Goal: Transaction & Acquisition: Purchase product/service

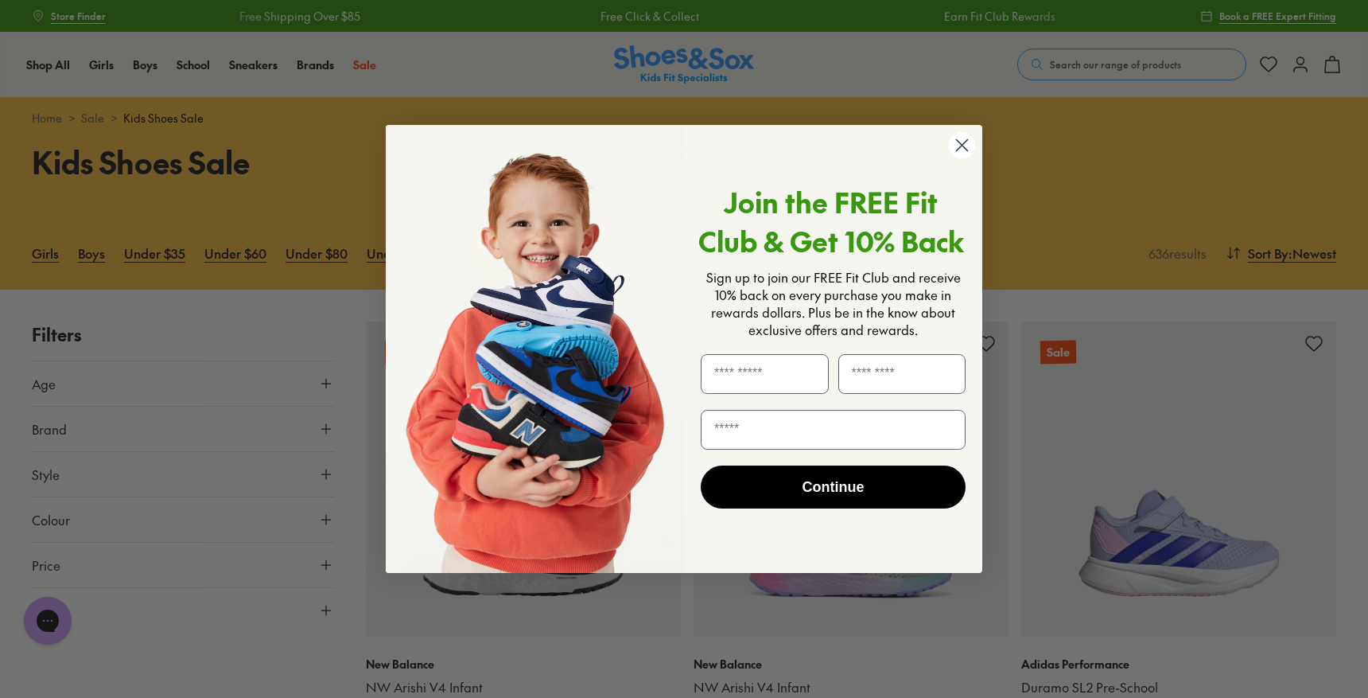
click at [964, 136] on circle "Close dialog" at bounding box center [962, 145] width 26 height 26
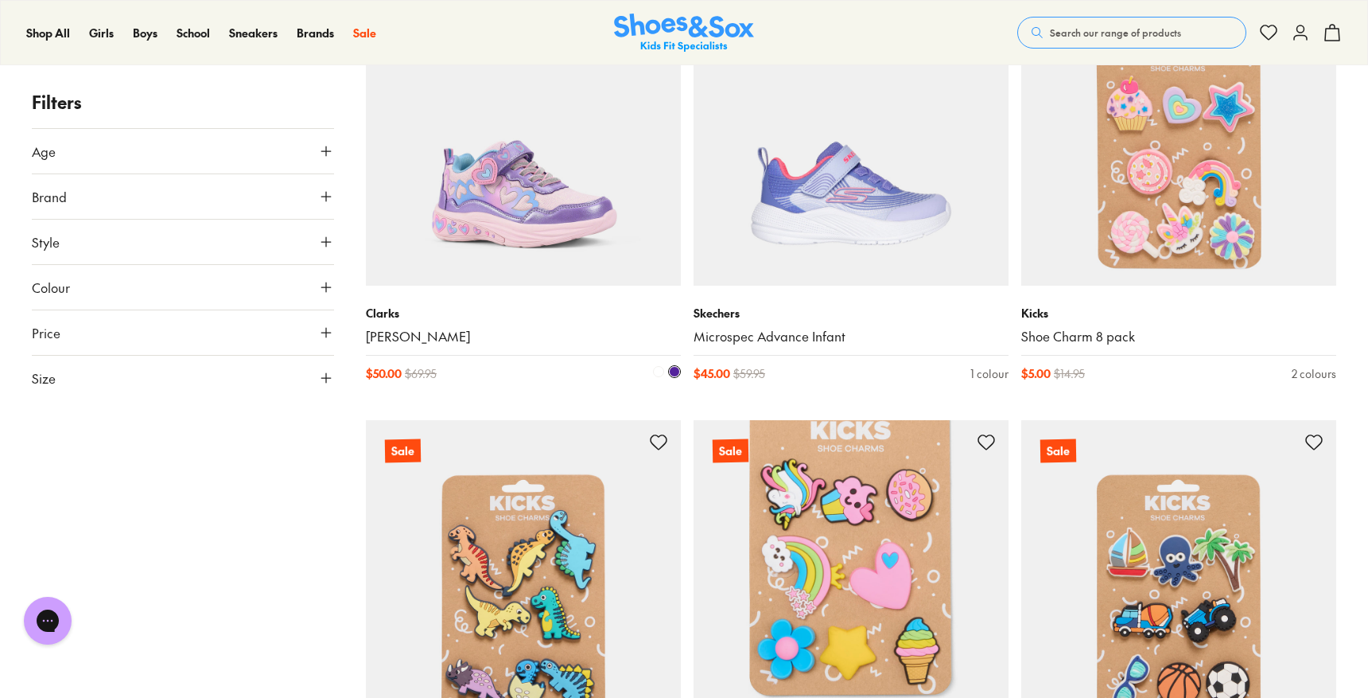
scroll to position [758, 0]
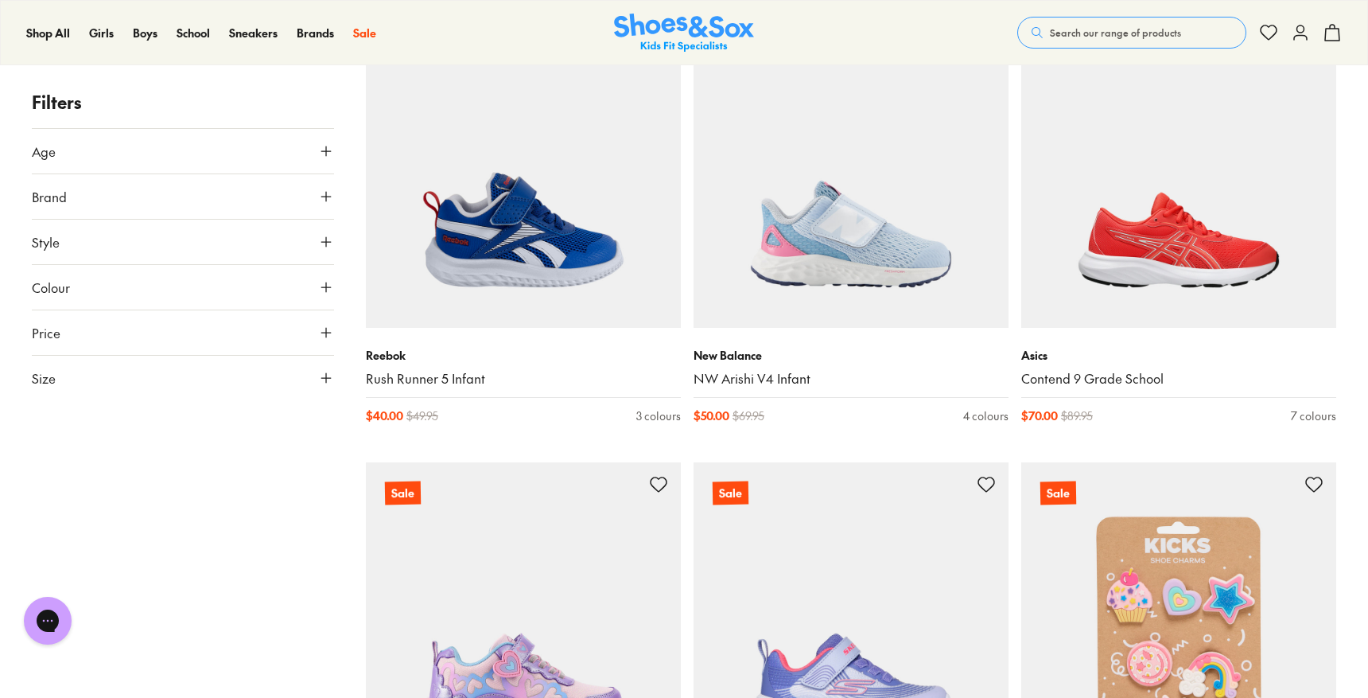
click at [49, 240] on span "Style" at bounding box center [46, 241] width 28 height 19
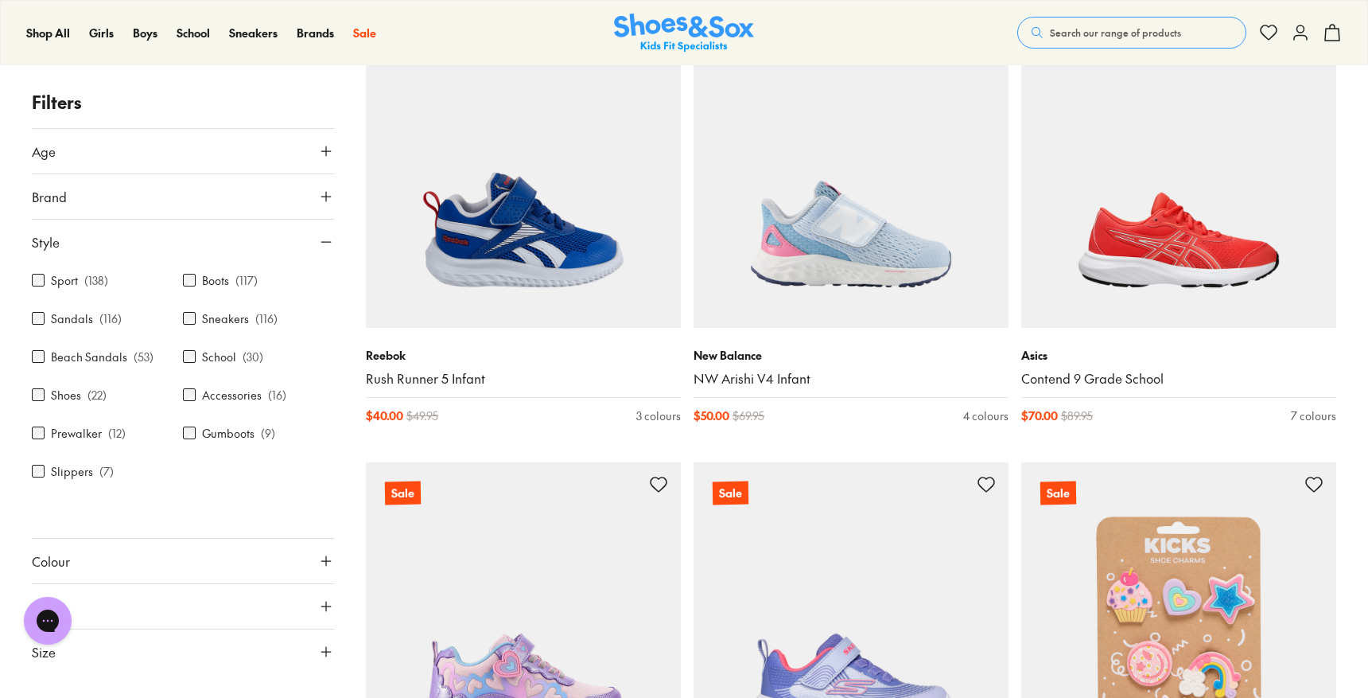
click at [49, 240] on span "Style" at bounding box center [46, 241] width 28 height 19
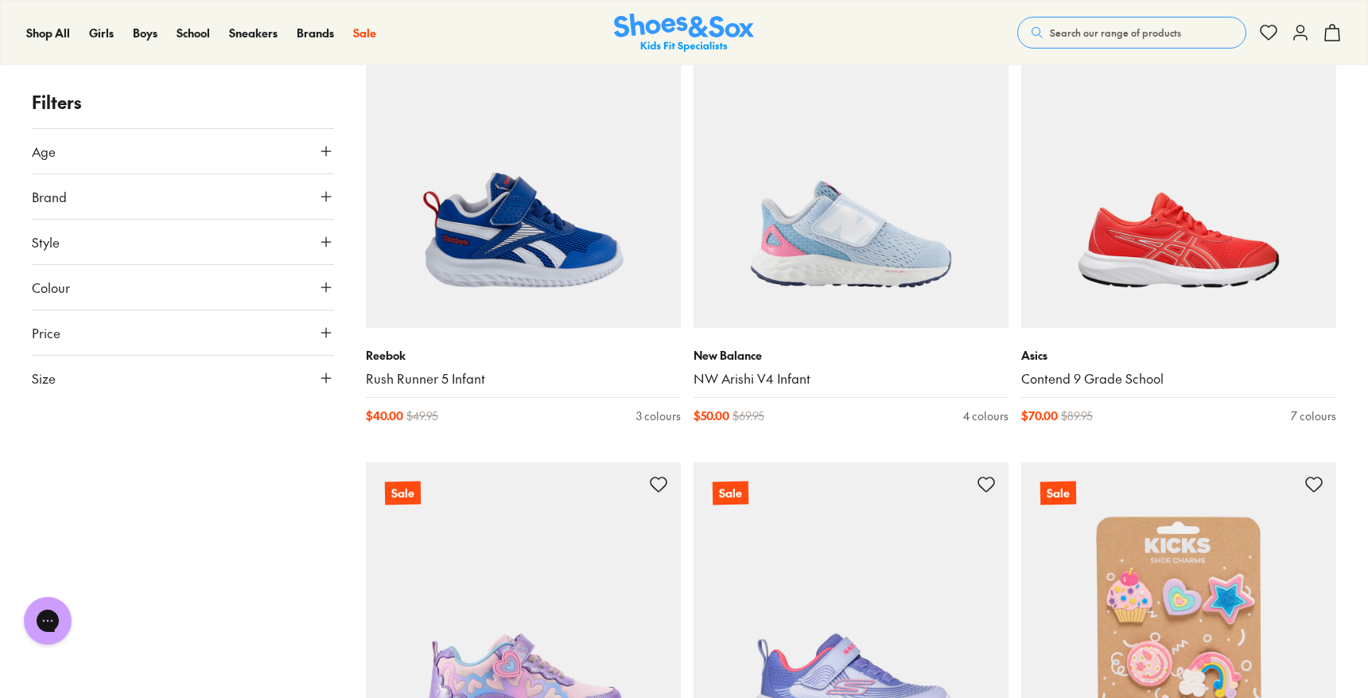
click at [56, 286] on span "Colour" at bounding box center [51, 287] width 38 height 19
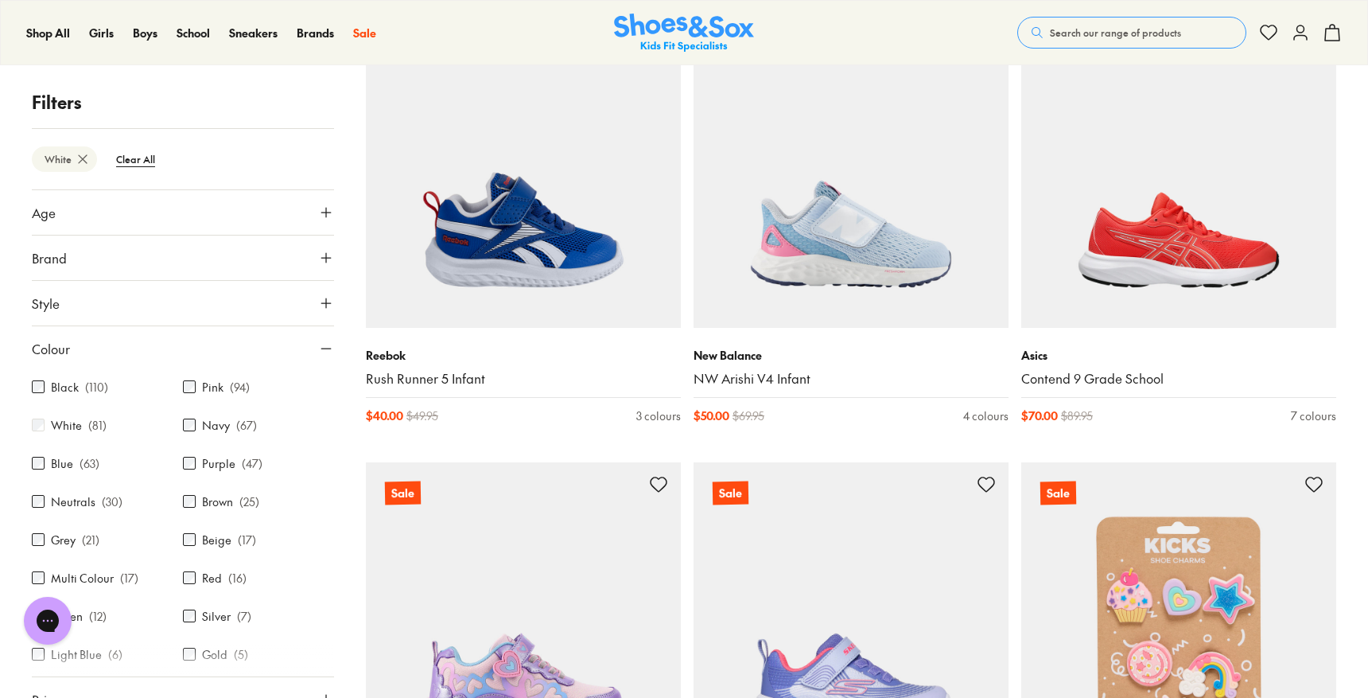
scroll to position [110, 0]
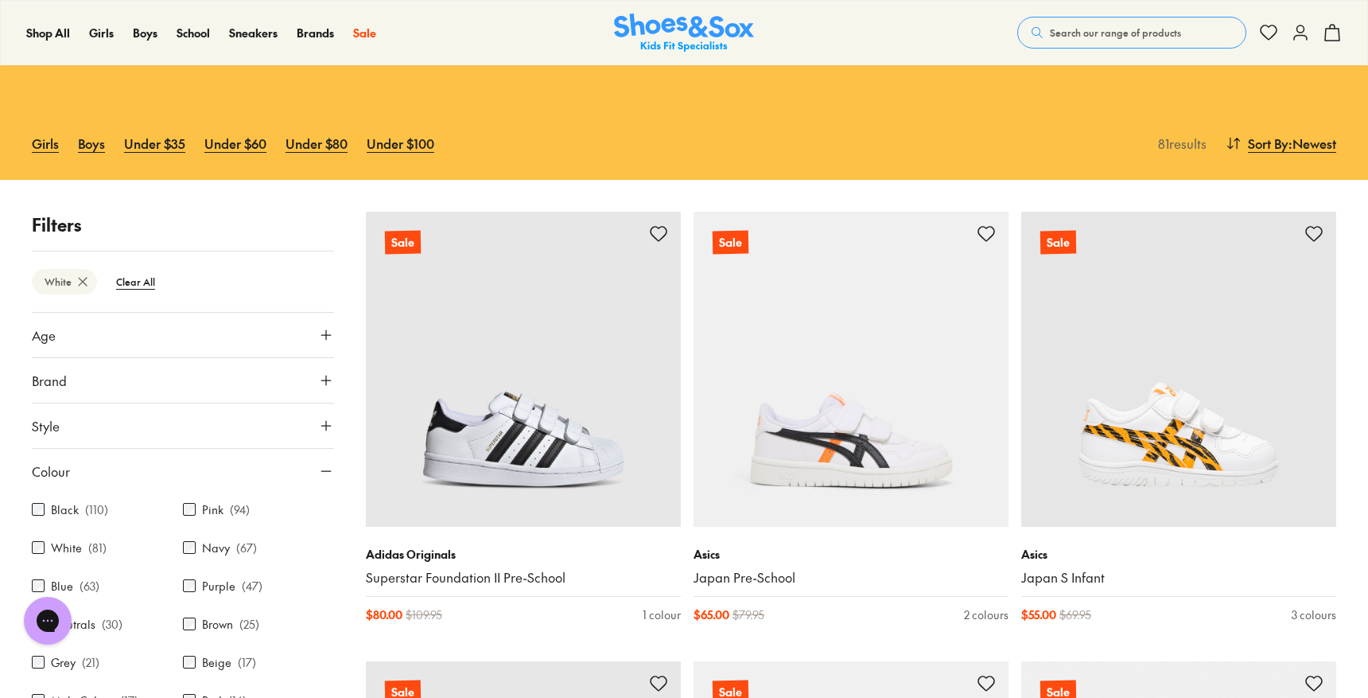
click at [57, 430] on span "Style" at bounding box center [46, 425] width 28 height 19
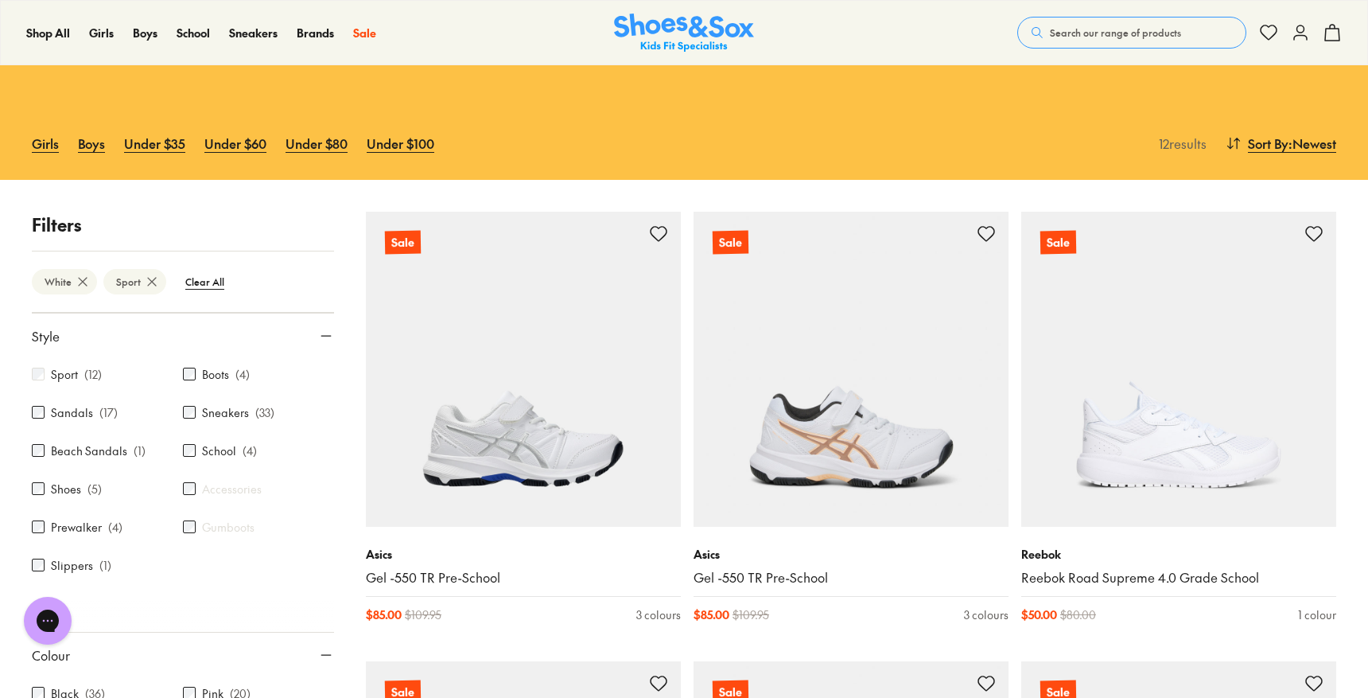
scroll to position [94, 0]
click at [194, 404] on div "Sneakers ( 33 )" at bounding box center [258, 408] width 151 height 19
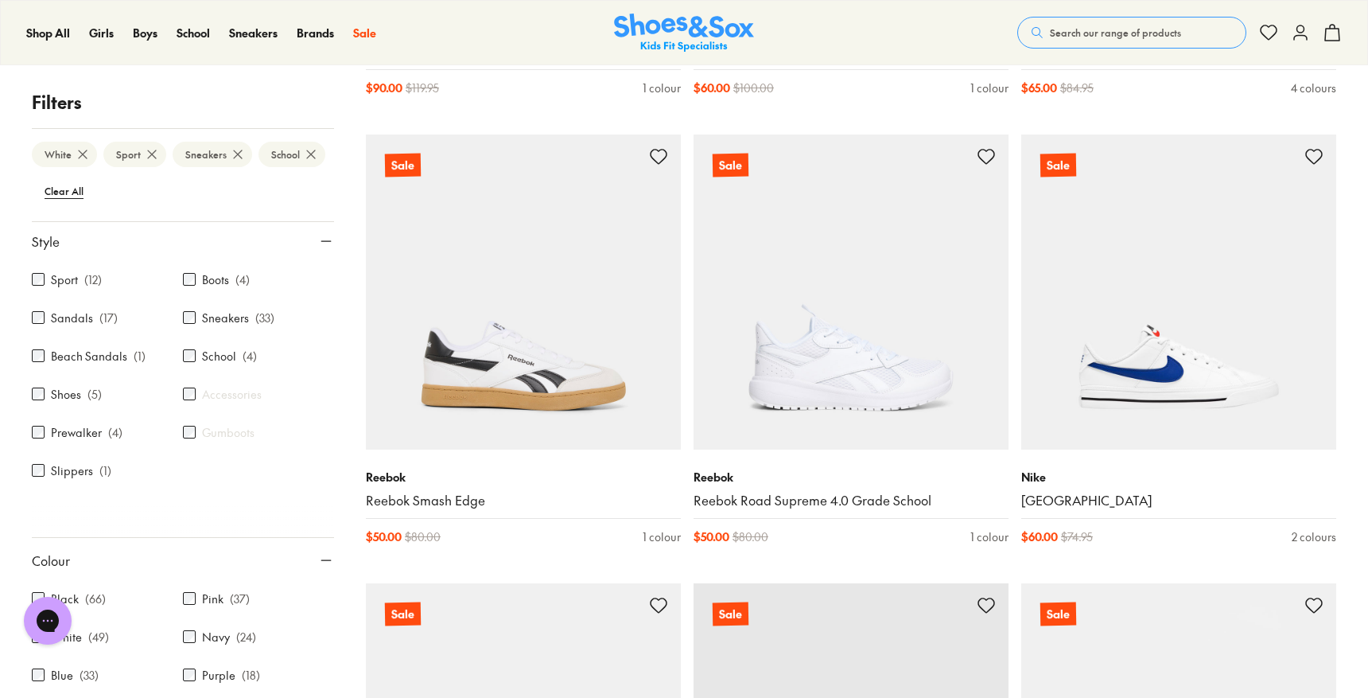
scroll to position [2886, 0]
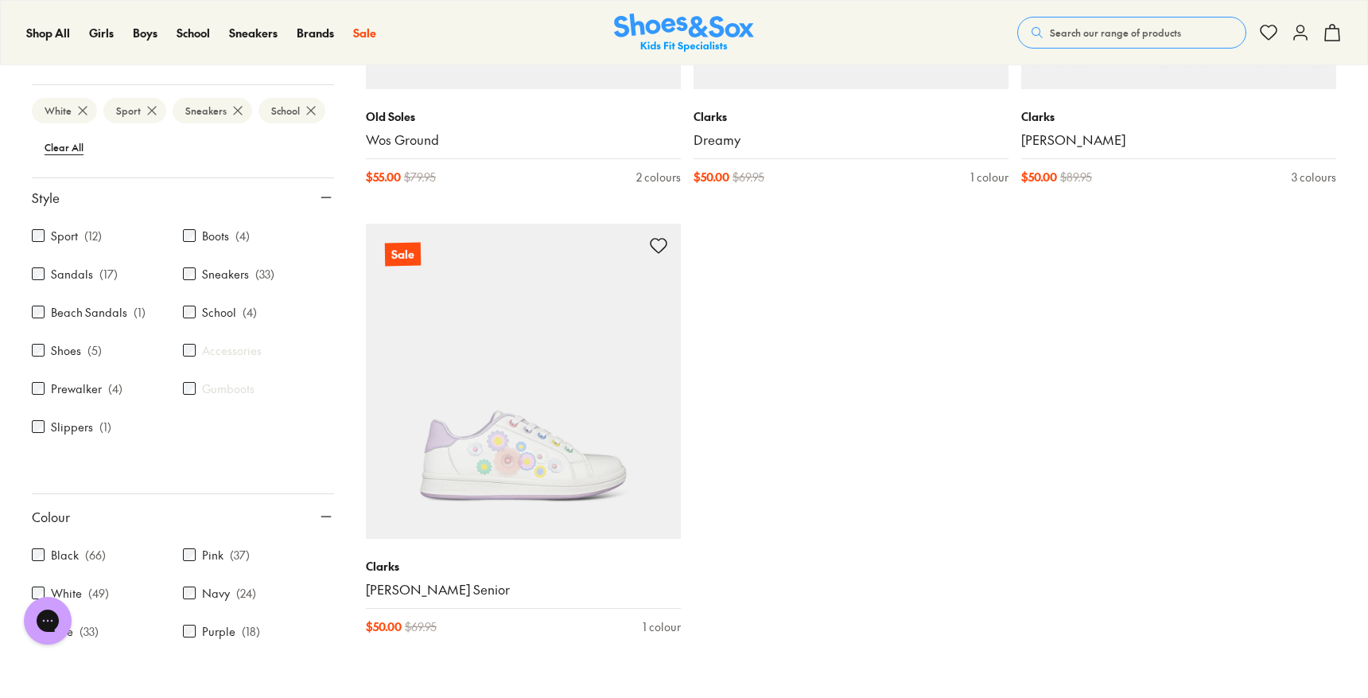
scroll to position [7316, 0]
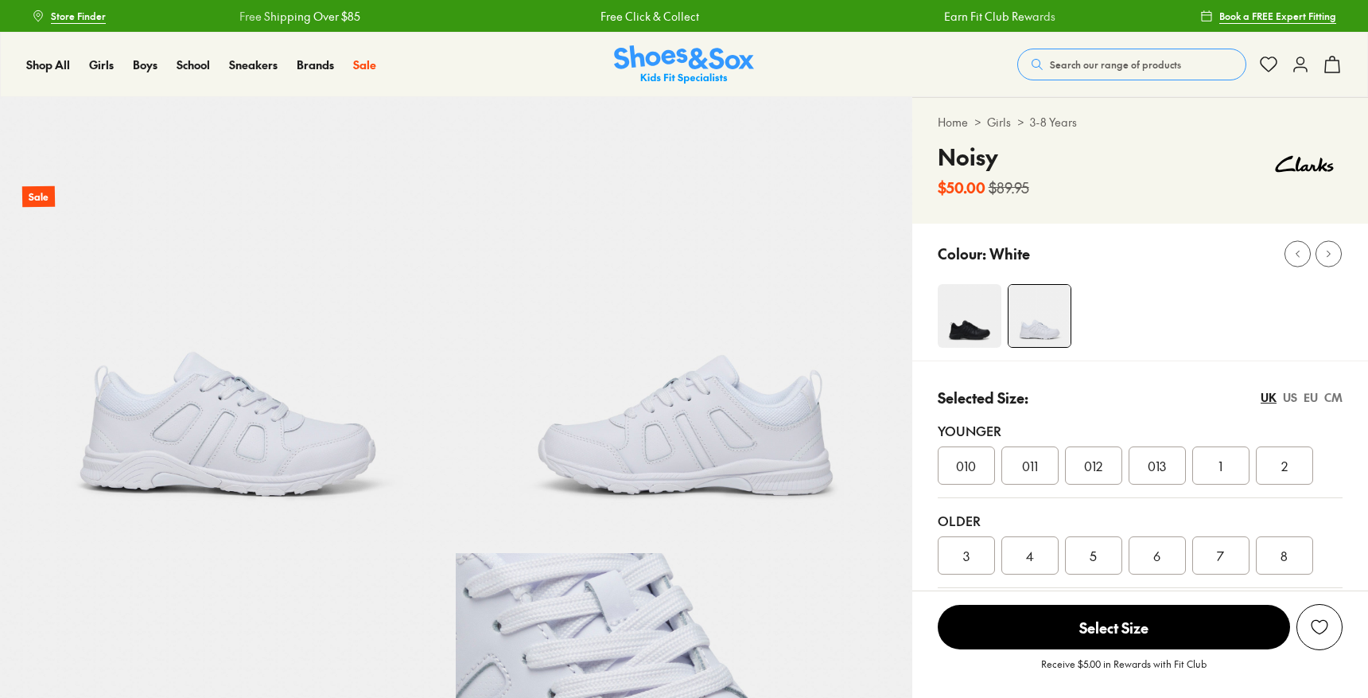
select select "*"
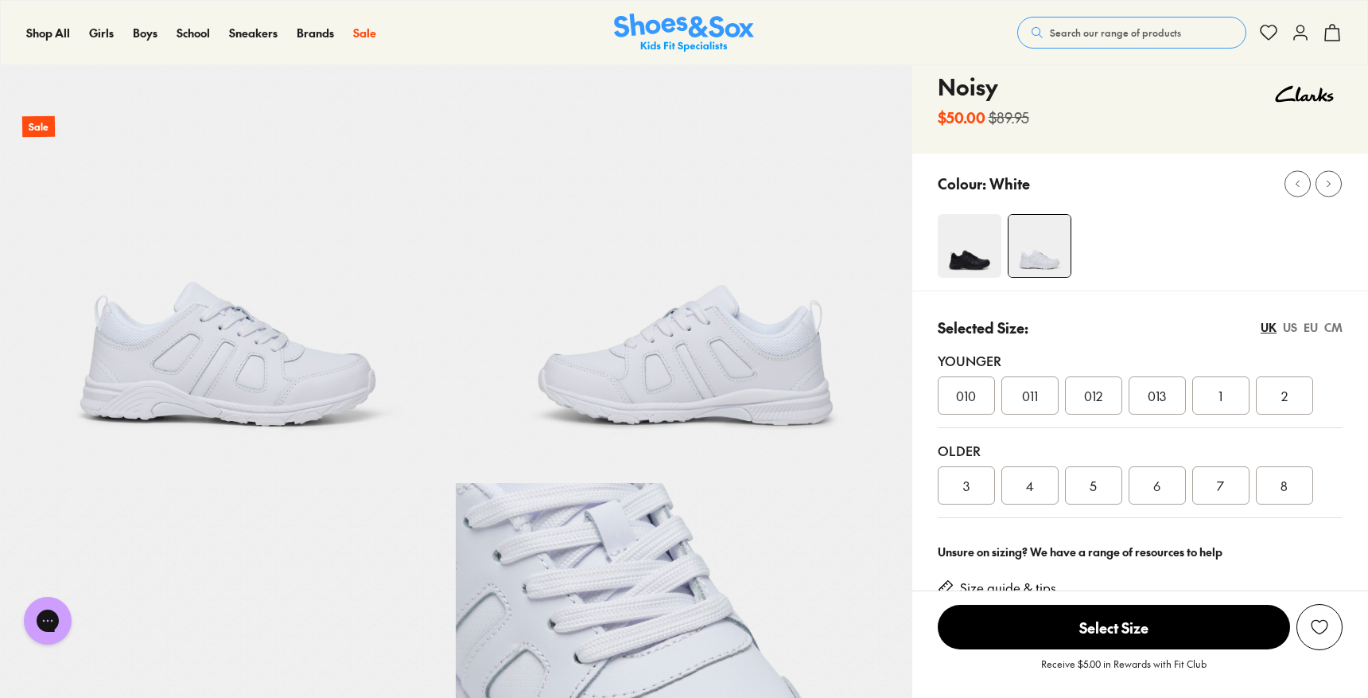
scroll to position [119, 0]
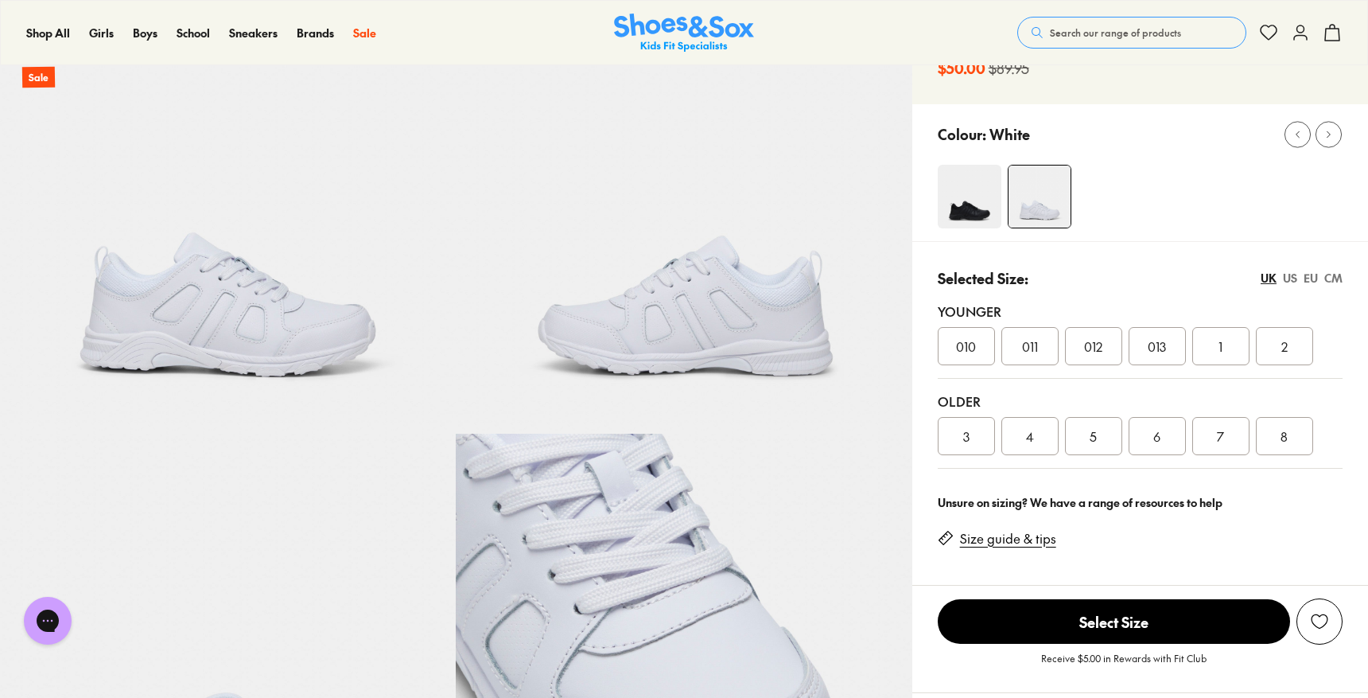
click at [955, 438] on div "3" at bounding box center [966, 436] width 57 height 38
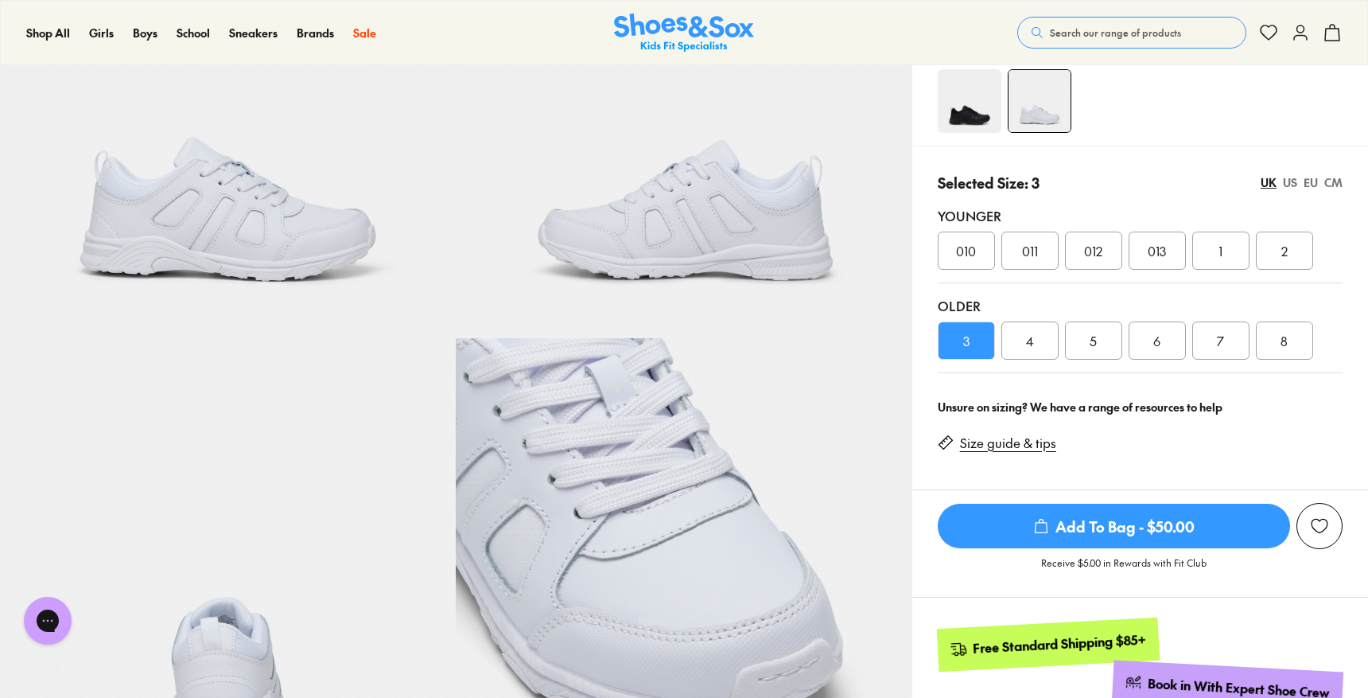
scroll to position [213, 0]
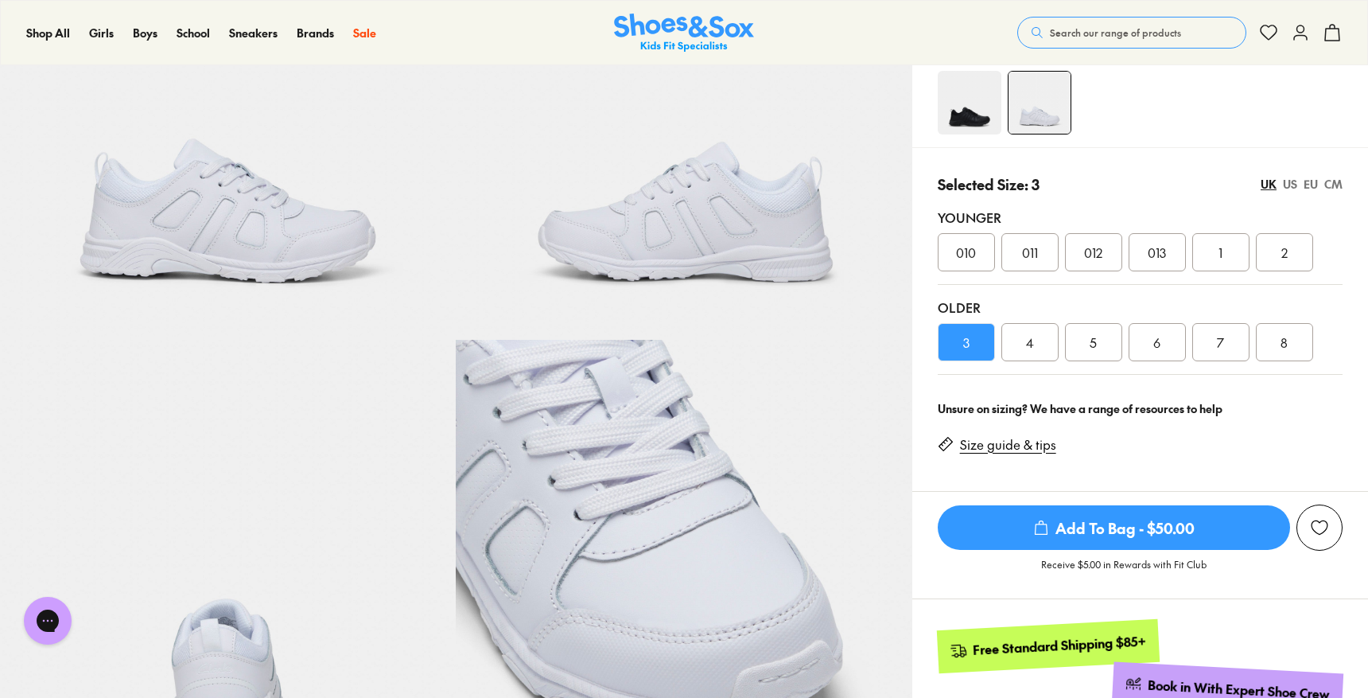
click at [780, 319] on img at bounding box center [684, 112] width 456 height 456
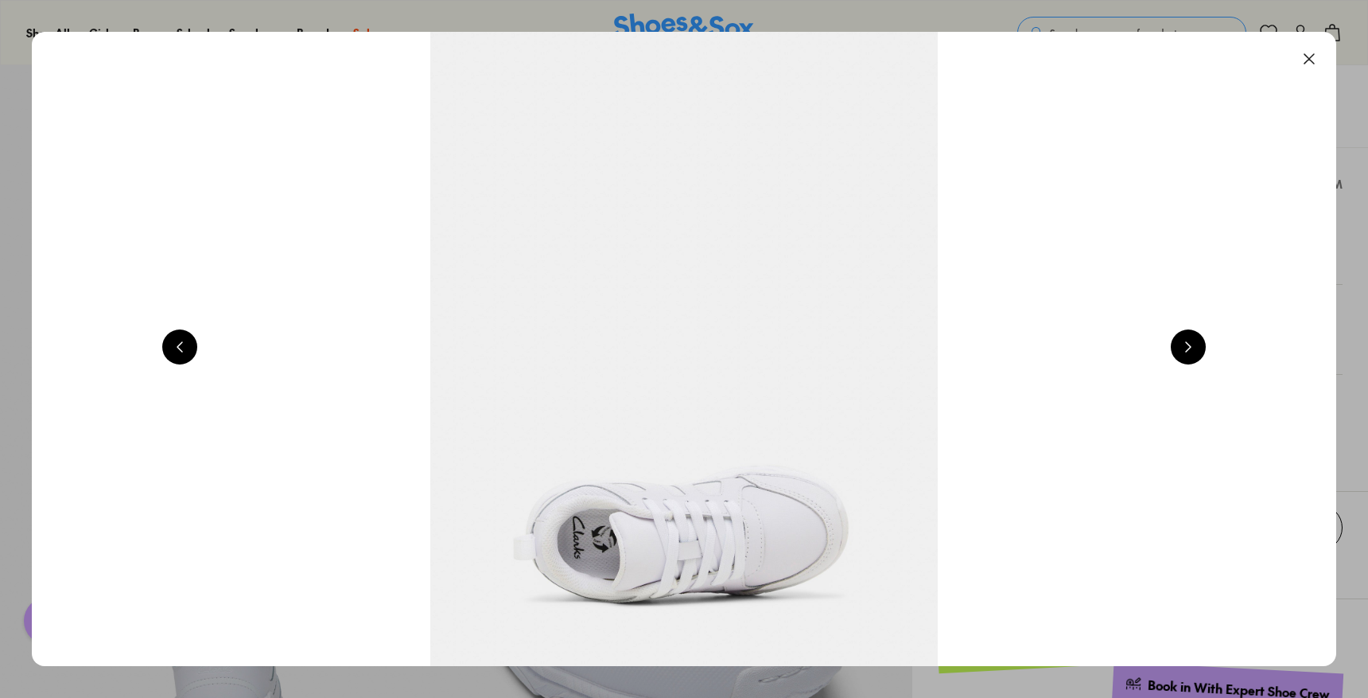
scroll to position [0, 2622]
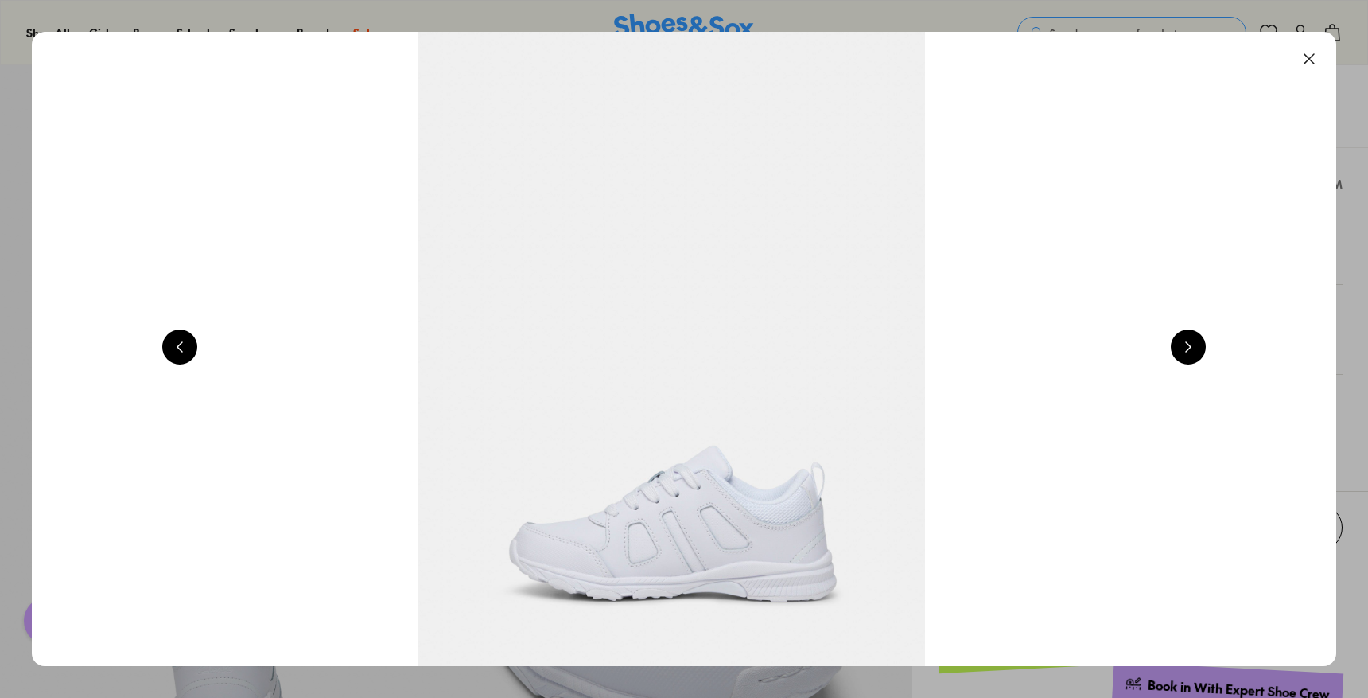
click at [1190, 344] on button at bounding box center [1188, 346] width 35 height 35
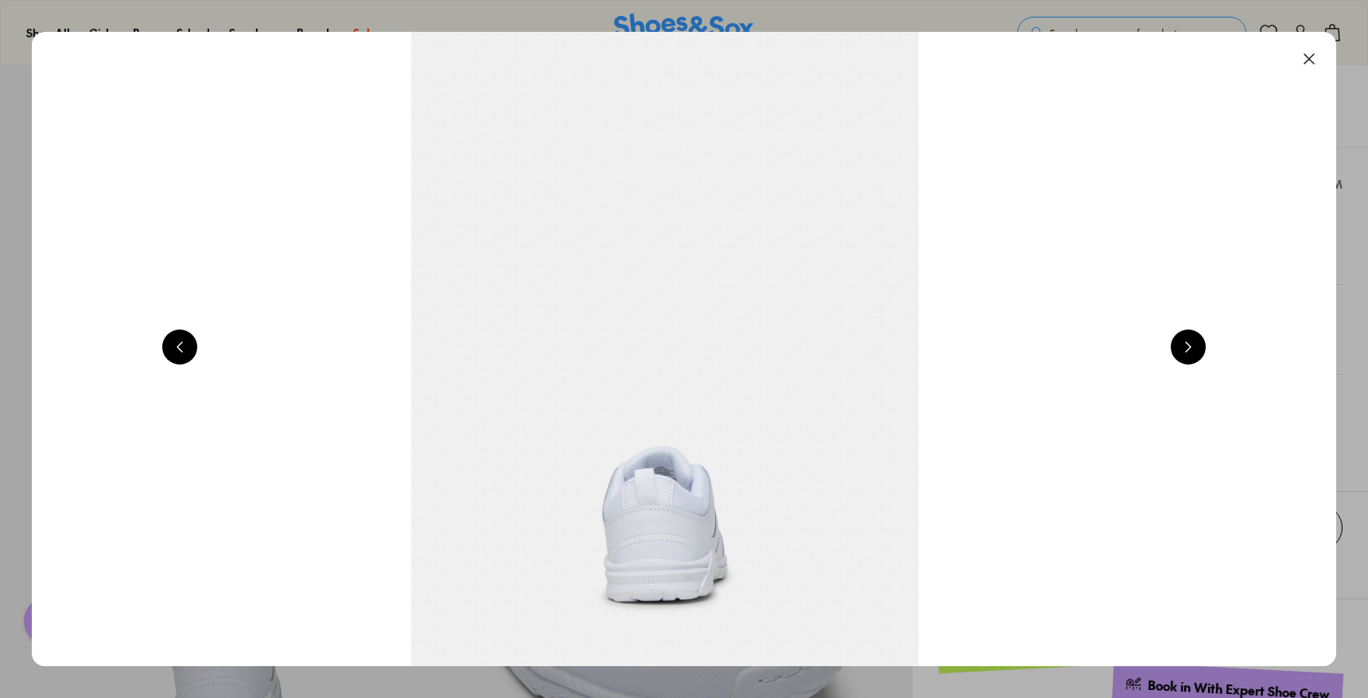
click at [1190, 344] on button at bounding box center [1188, 346] width 35 height 35
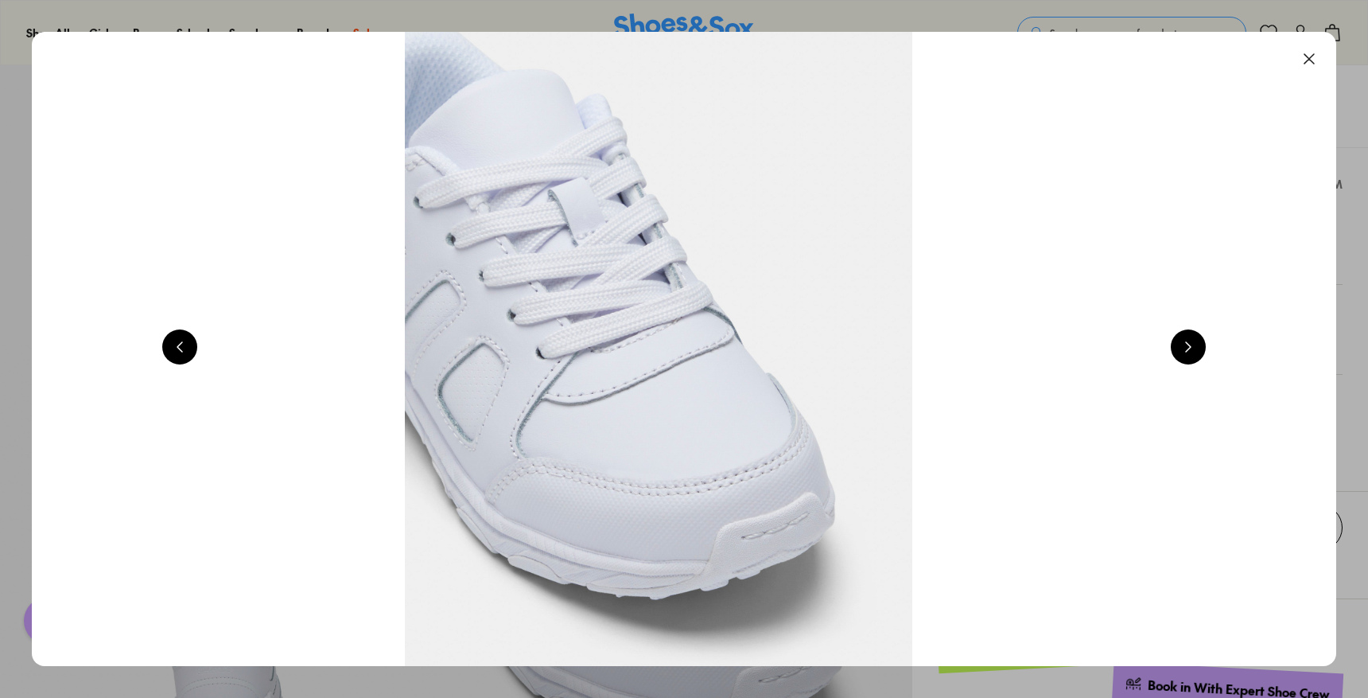
click at [1190, 344] on button at bounding box center [1188, 346] width 35 height 35
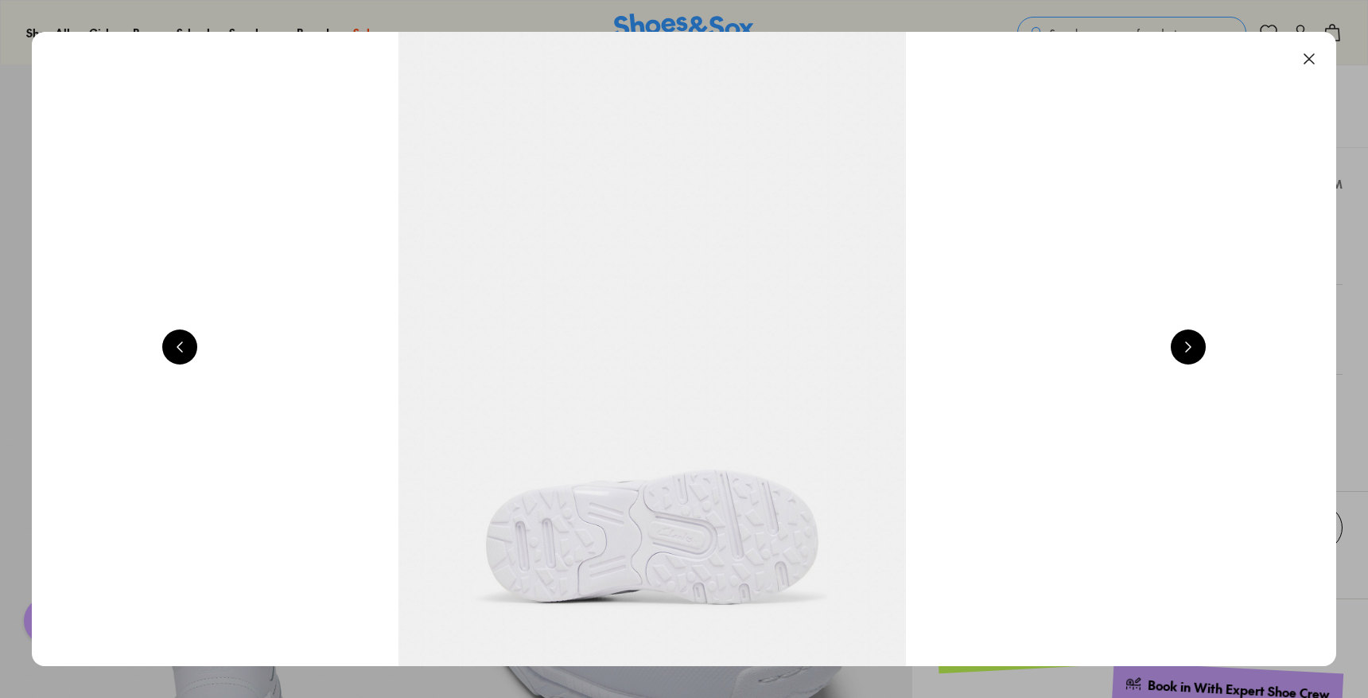
click at [1190, 344] on button at bounding box center [1188, 346] width 35 height 35
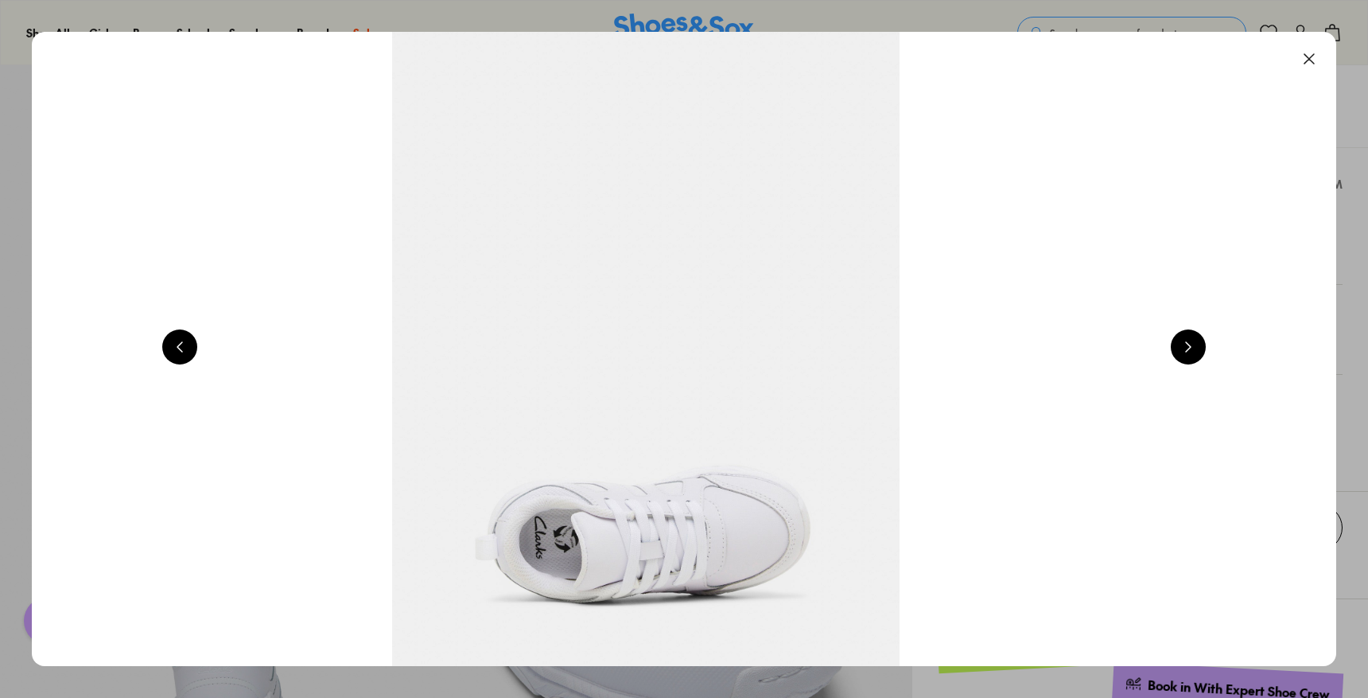
click at [1190, 344] on button at bounding box center [1188, 346] width 35 height 35
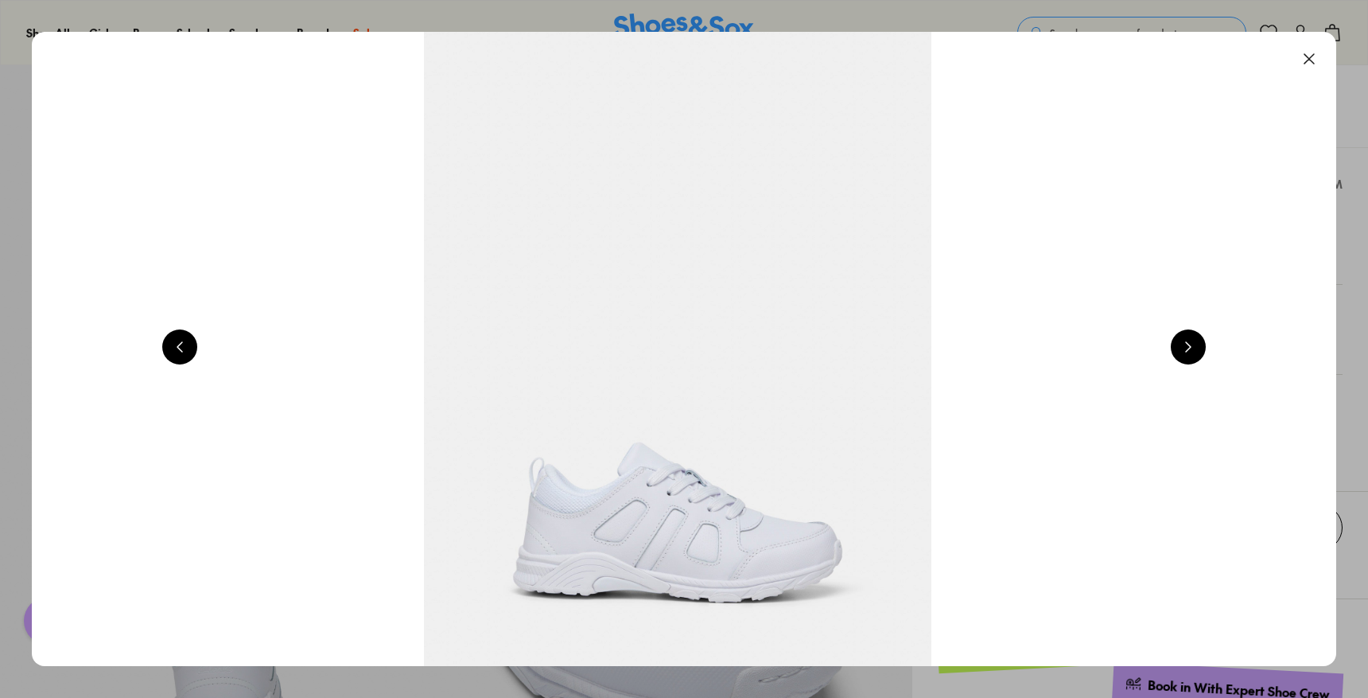
click at [1190, 344] on button at bounding box center [1188, 346] width 35 height 35
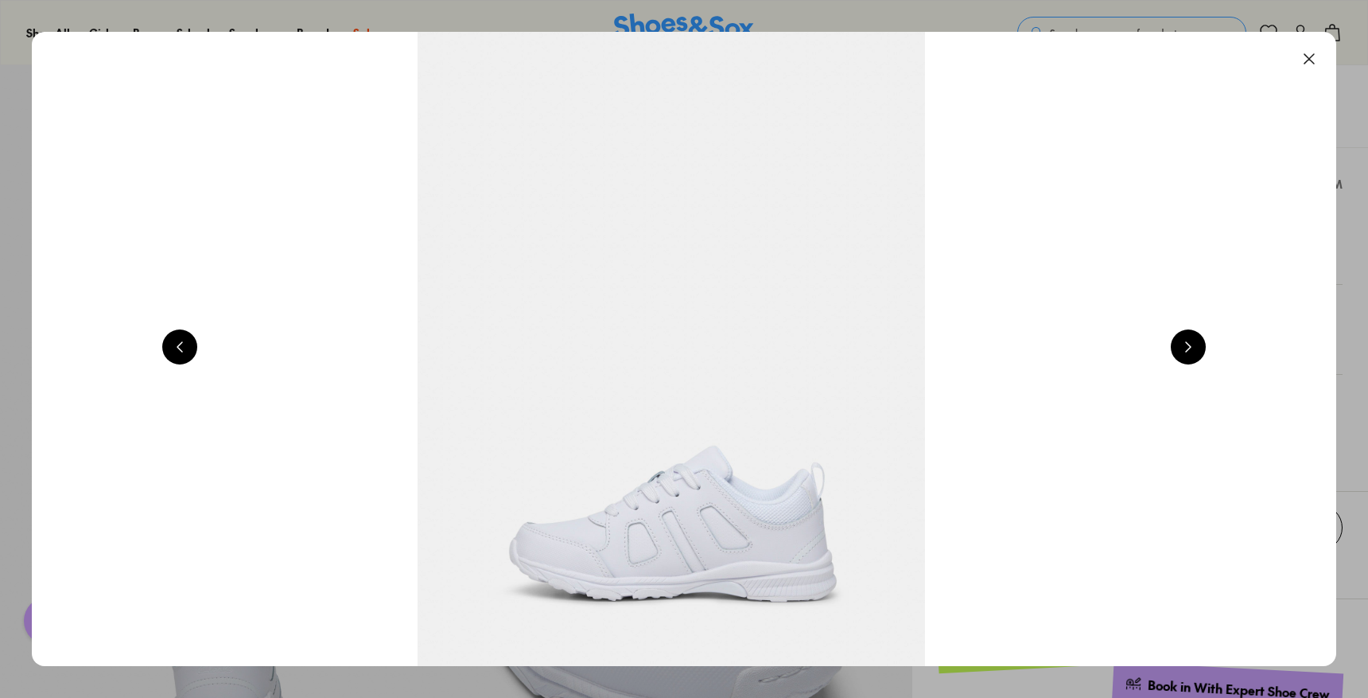
click at [1308, 70] on button at bounding box center [1309, 58] width 35 height 35
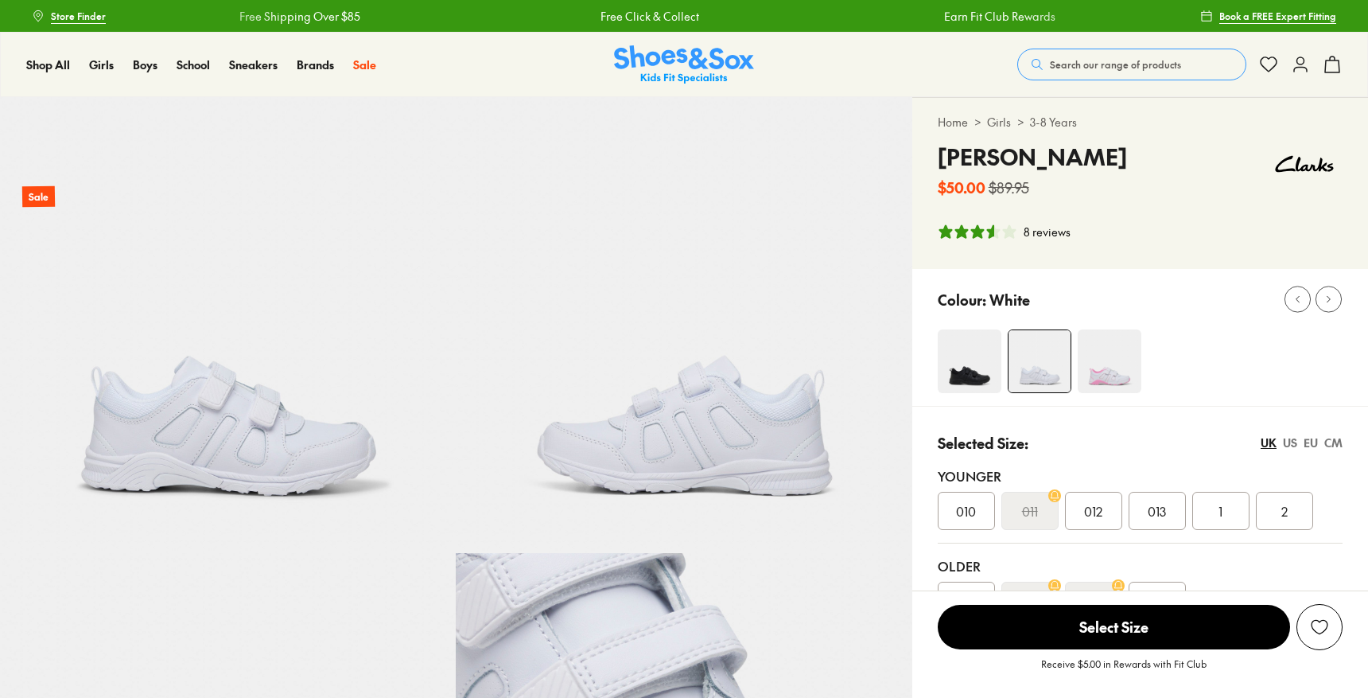
select select "*"
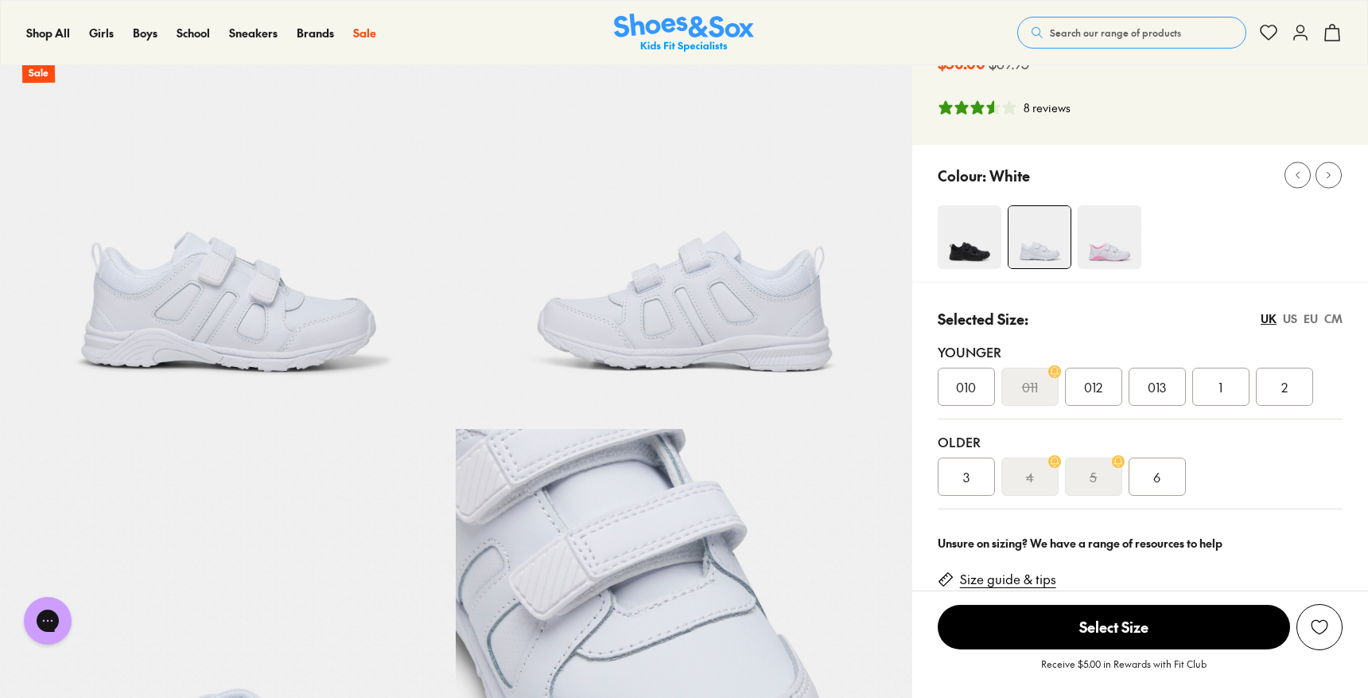
click at [966, 478] on span "3" at bounding box center [966, 476] width 6 height 19
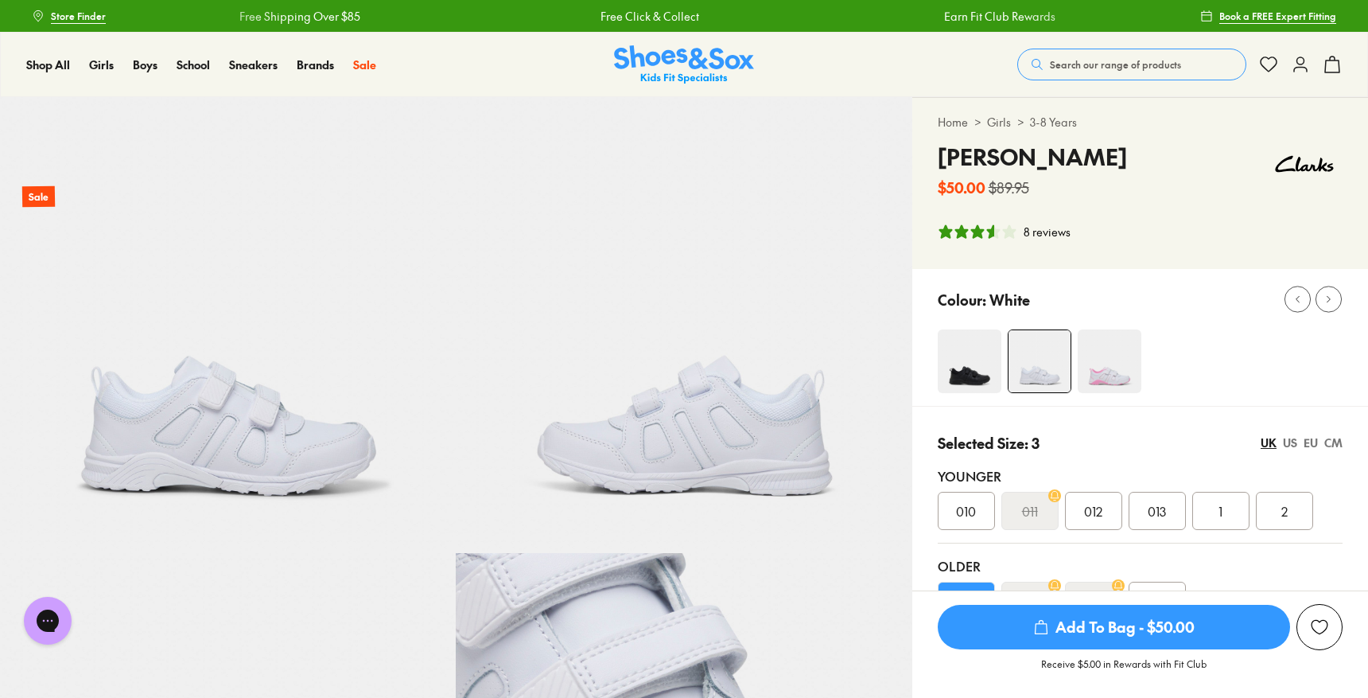
click at [697, 425] on img at bounding box center [684, 325] width 456 height 456
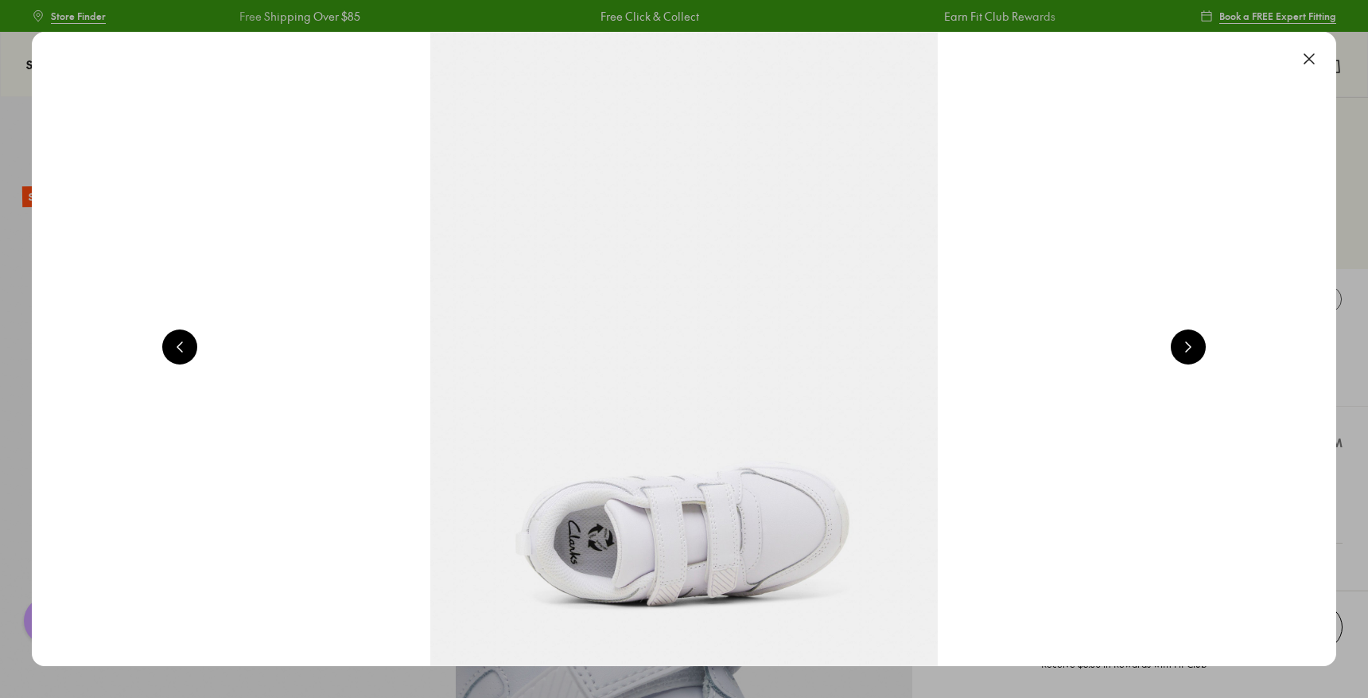
scroll to position [0, 2622]
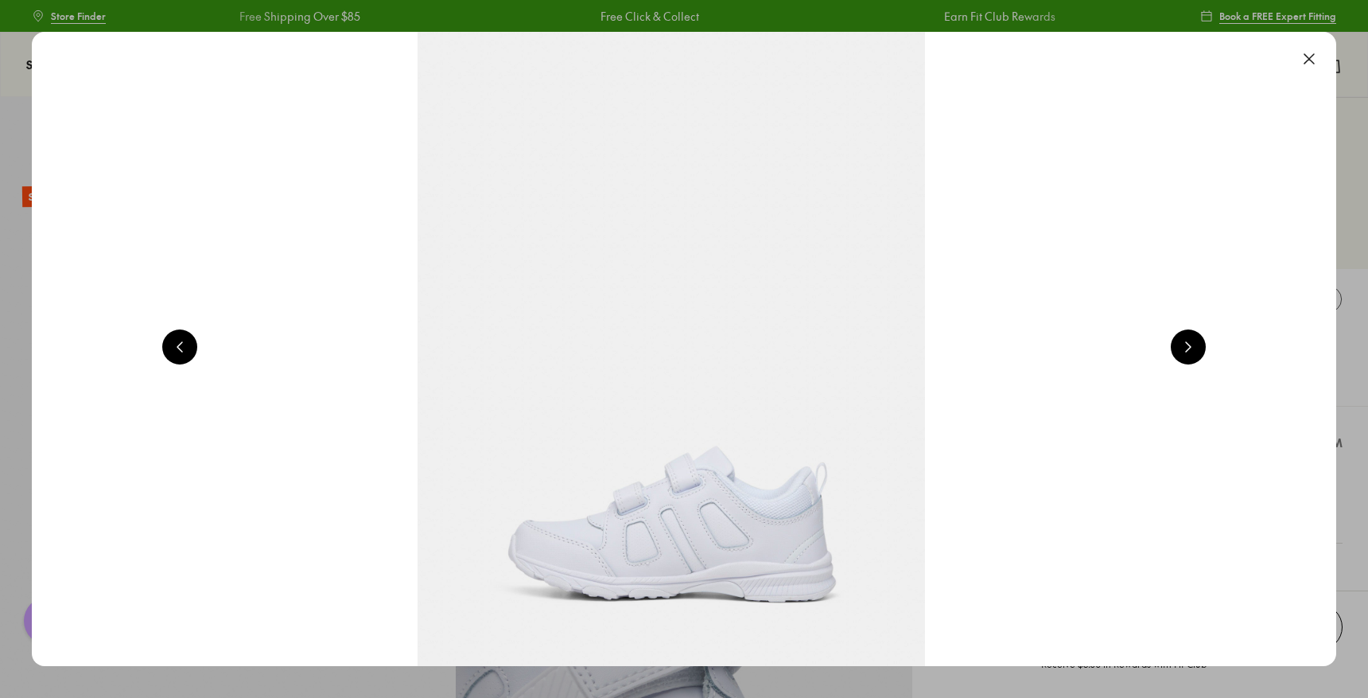
click at [1191, 340] on button at bounding box center [1188, 346] width 35 height 35
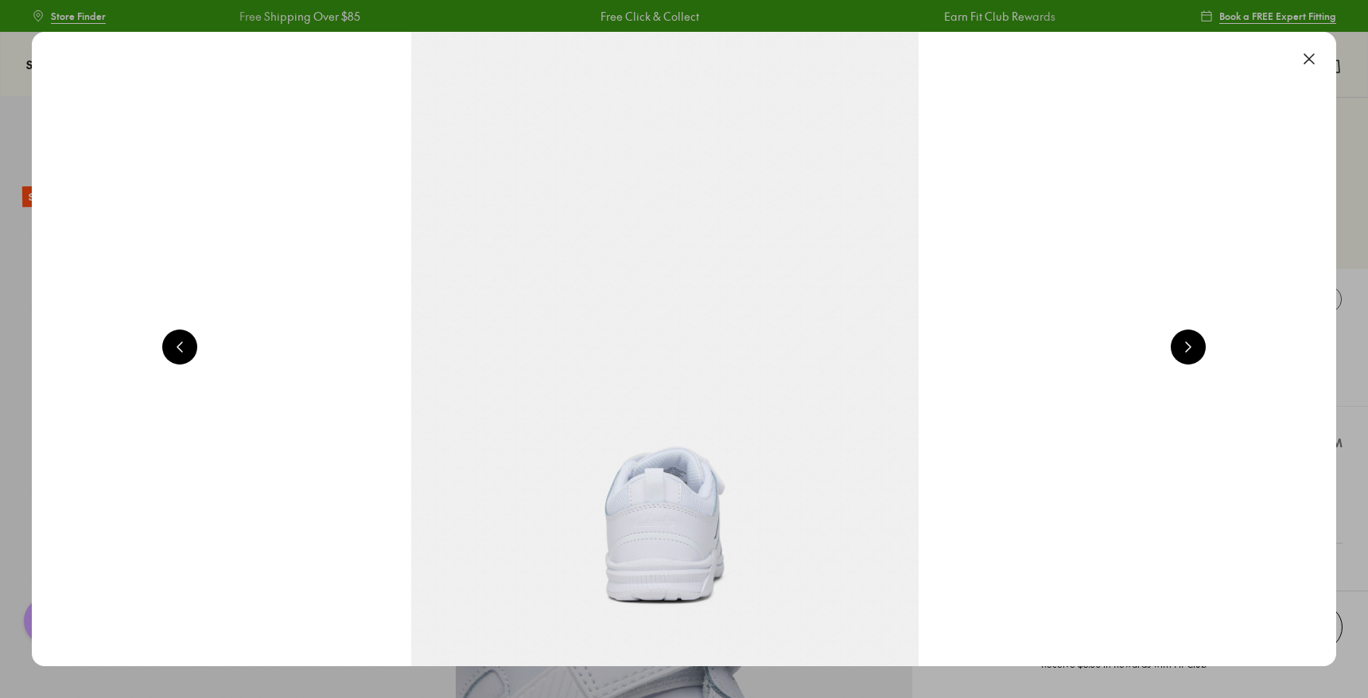
click at [1191, 340] on button at bounding box center [1188, 346] width 35 height 35
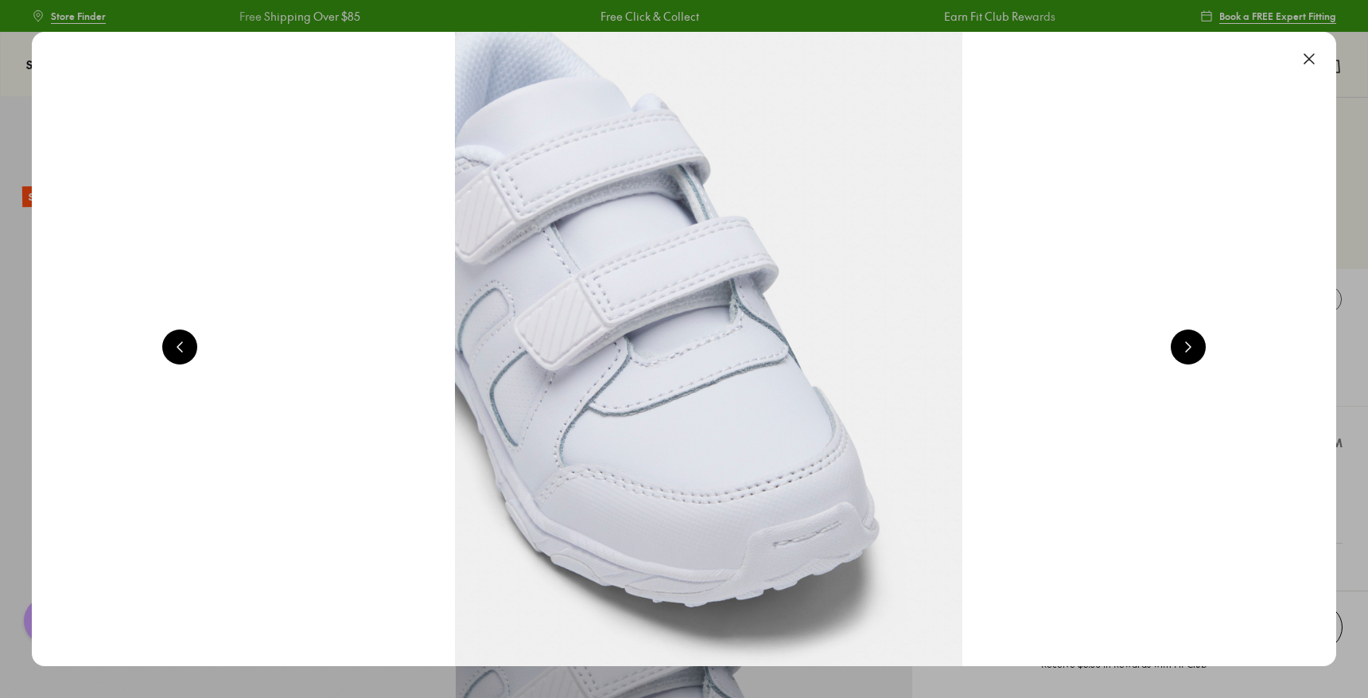
scroll to position [0, 5244]
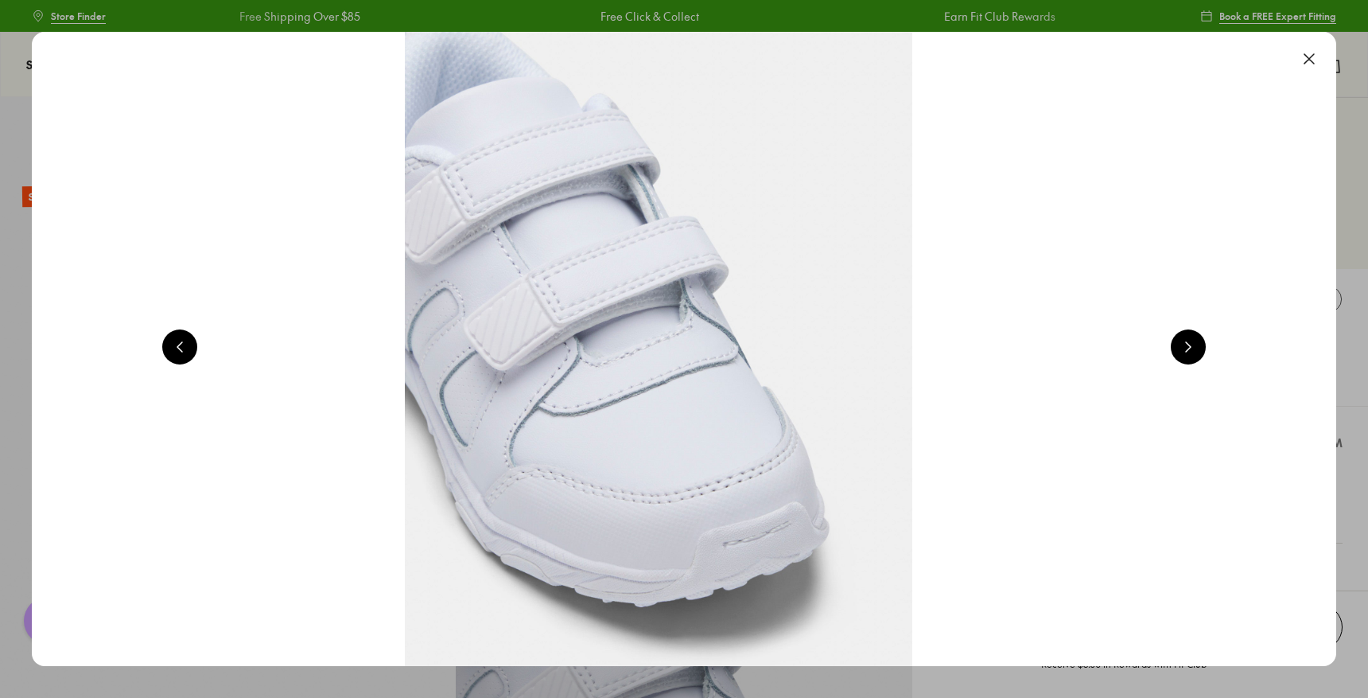
click at [1191, 340] on button at bounding box center [1188, 346] width 35 height 35
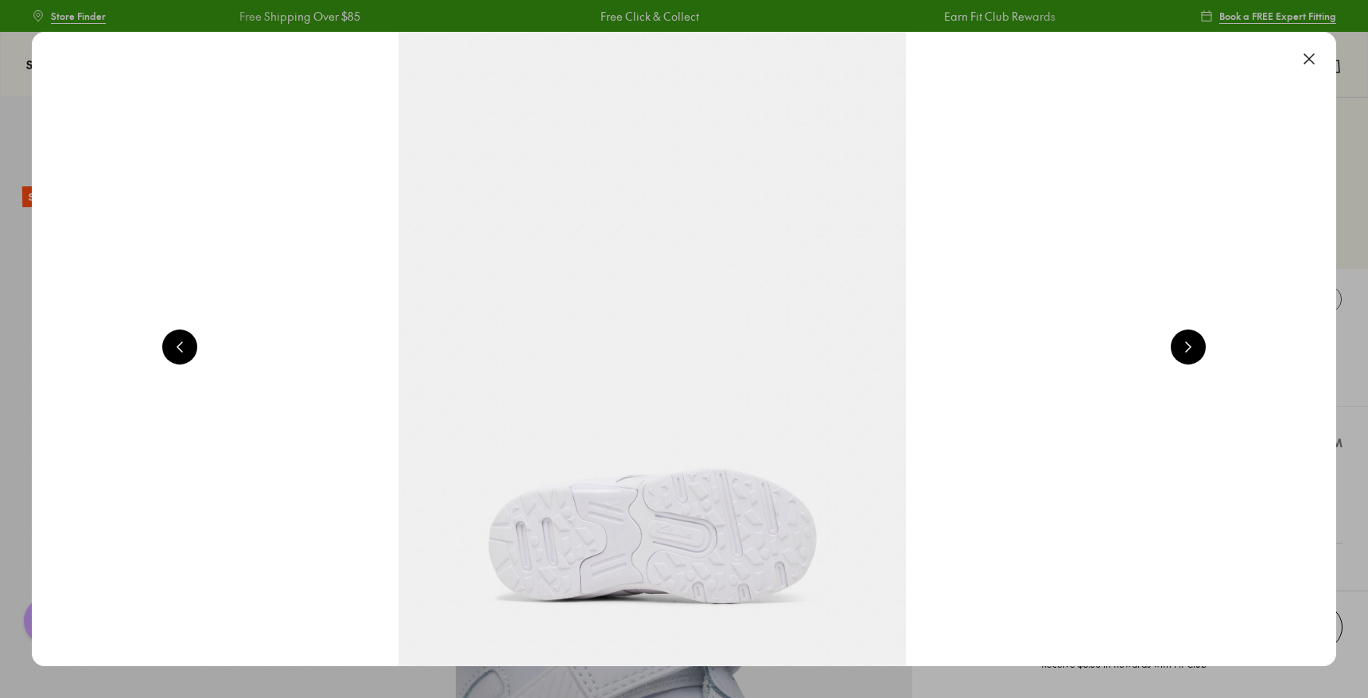
click at [1191, 340] on button at bounding box center [1188, 346] width 35 height 35
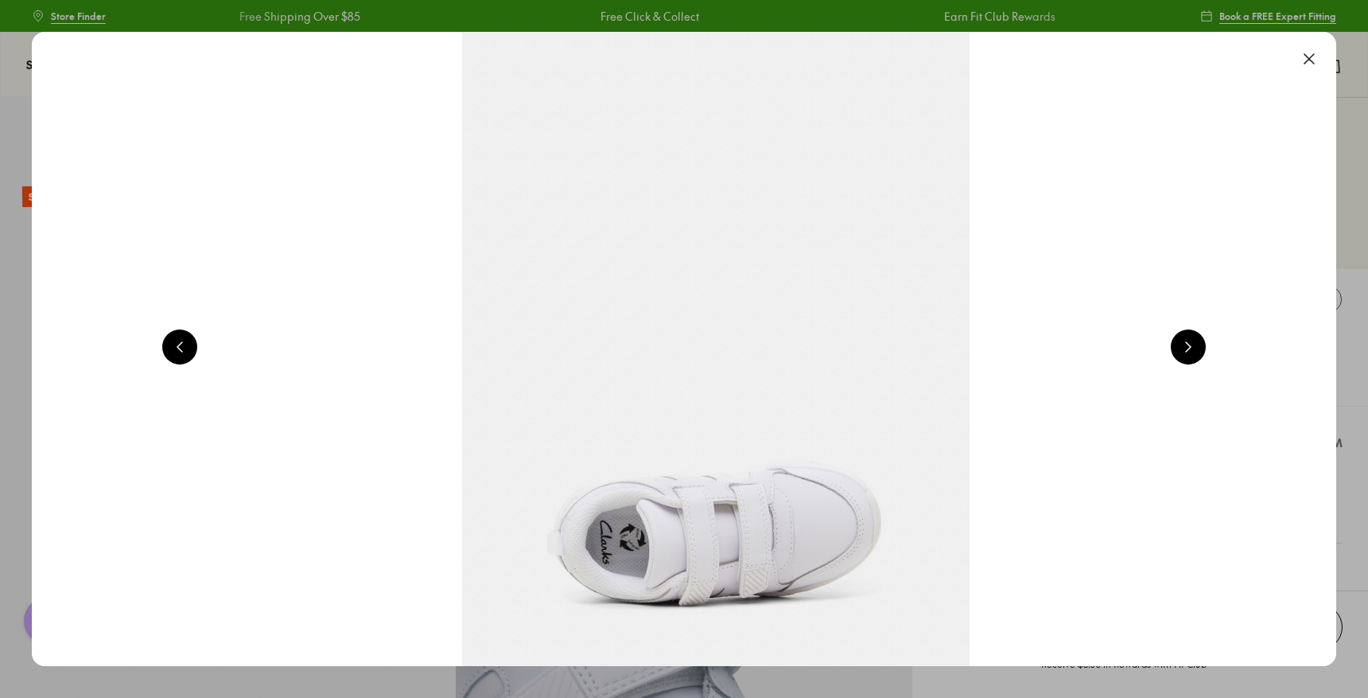
scroll to position [0, 7866]
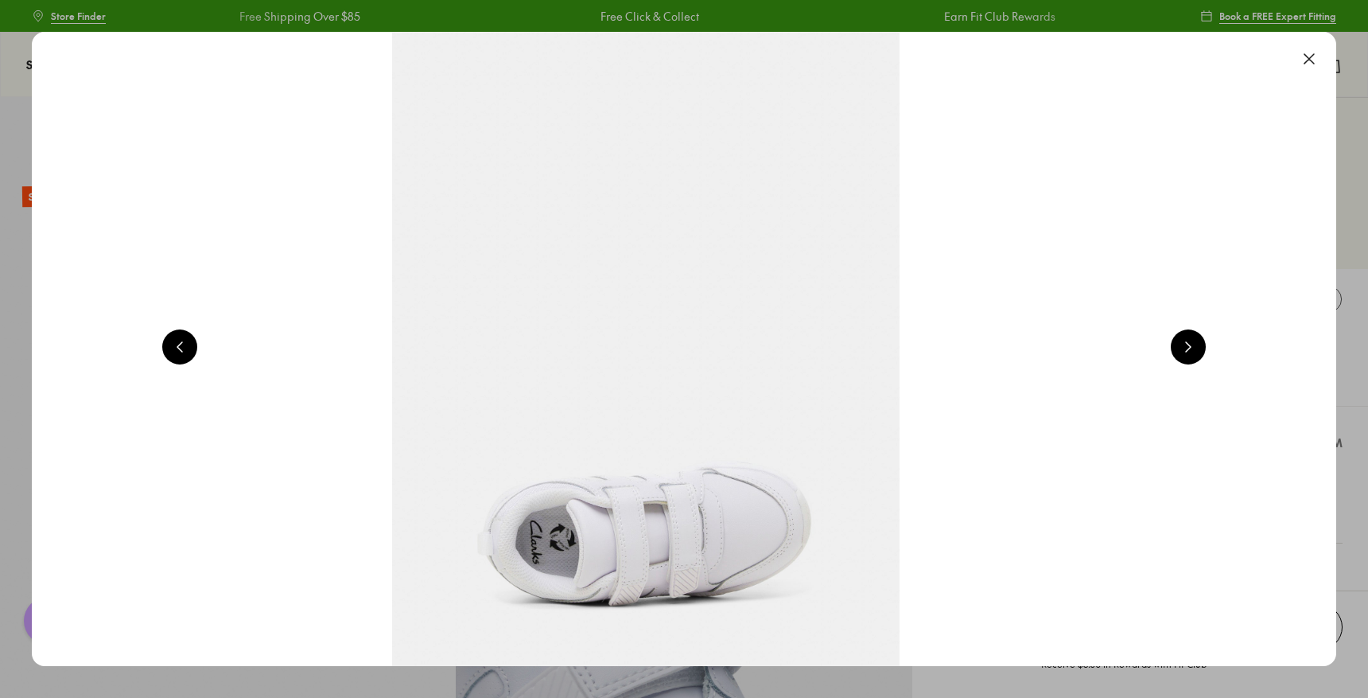
click at [1314, 56] on button at bounding box center [1309, 58] width 35 height 35
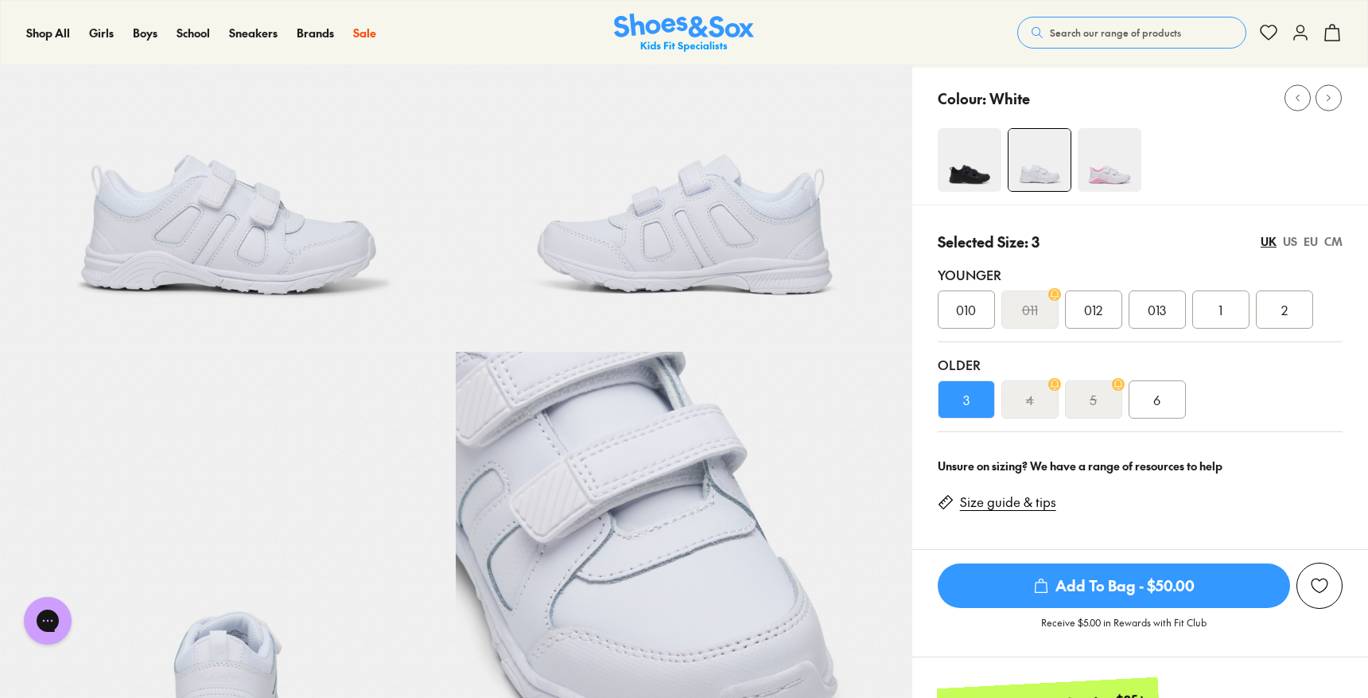
scroll to position [203, 0]
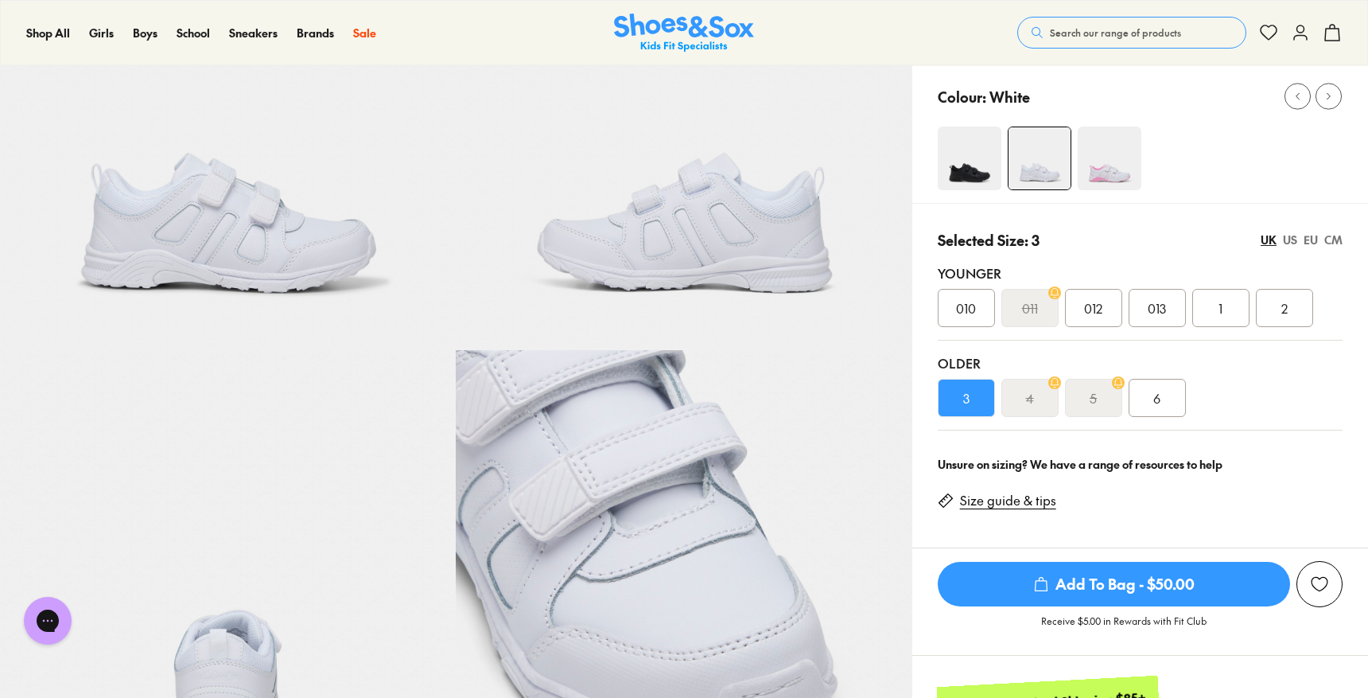
click at [1006, 498] on link "Size guide & tips" at bounding box center [1008, 501] width 96 height 18
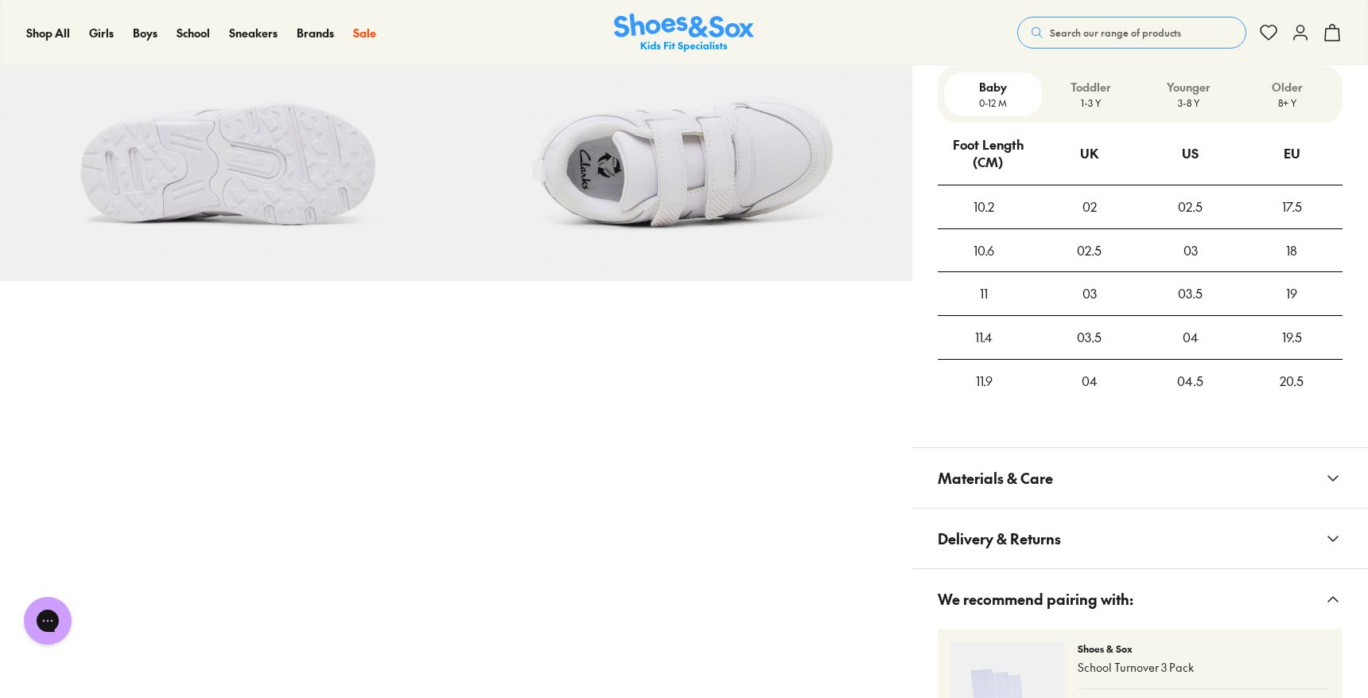
scroll to position [1189, 0]
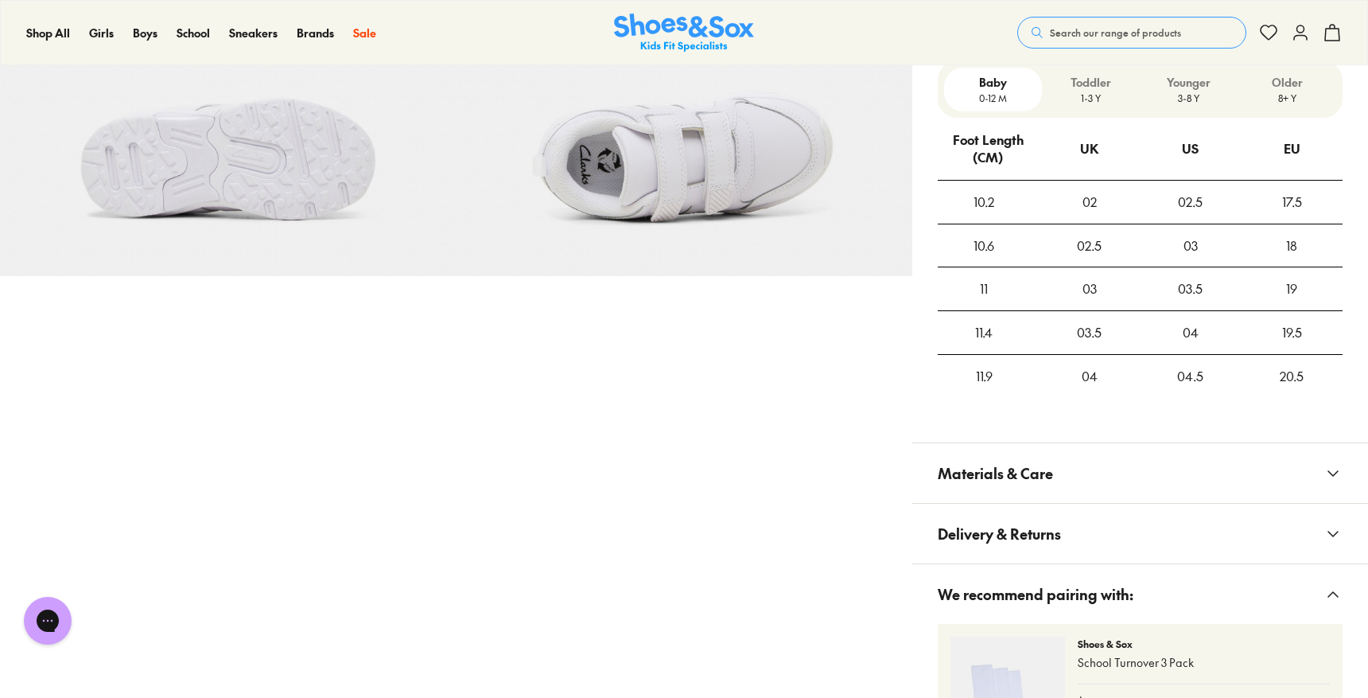
click at [1021, 529] on span "Delivery & Returns" at bounding box center [999, 533] width 123 height 47
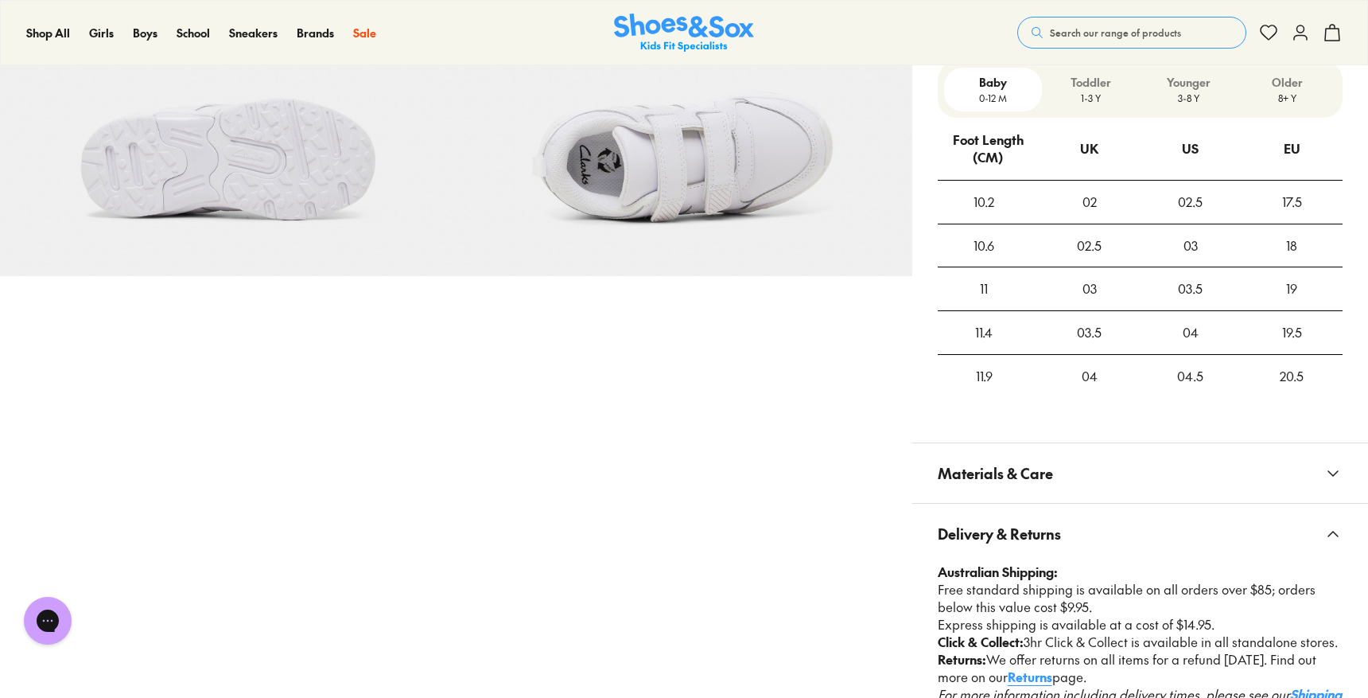
click at [1021, 529] on span "Delivery & Returns" at bounding box center [999, 533] width 123 height 47
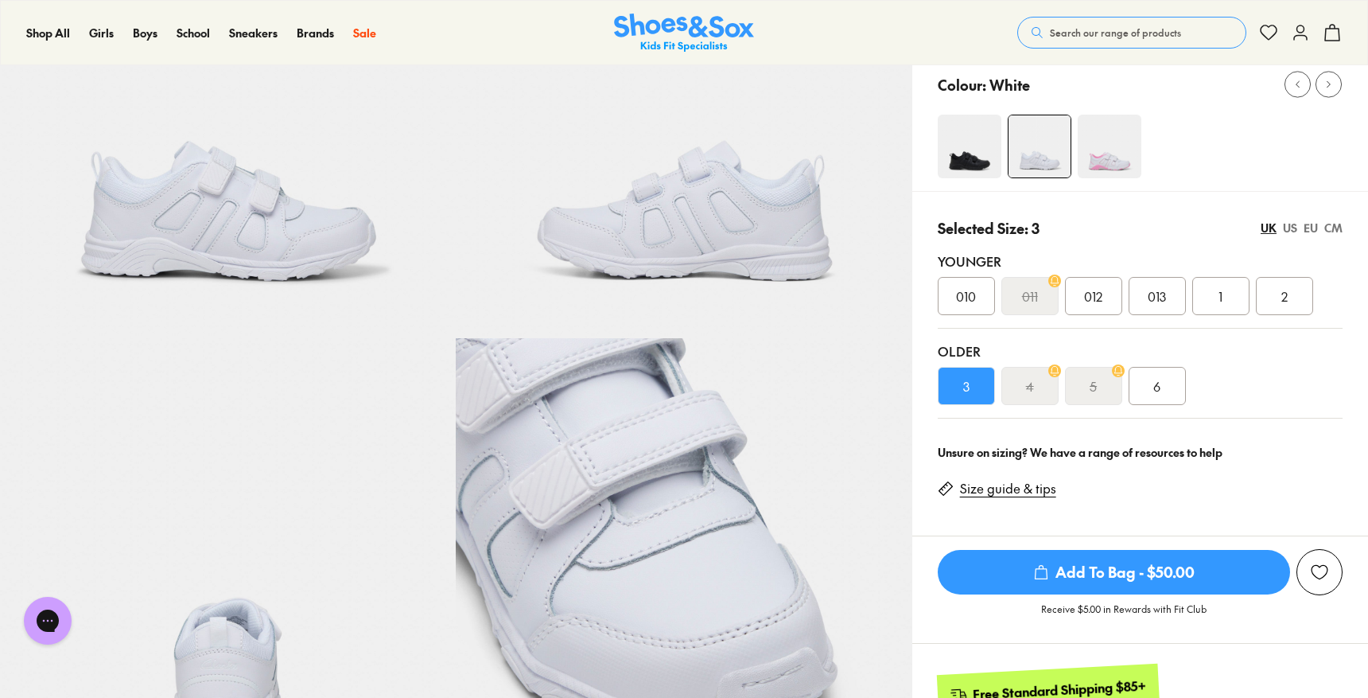
scroll to position [263, 0]
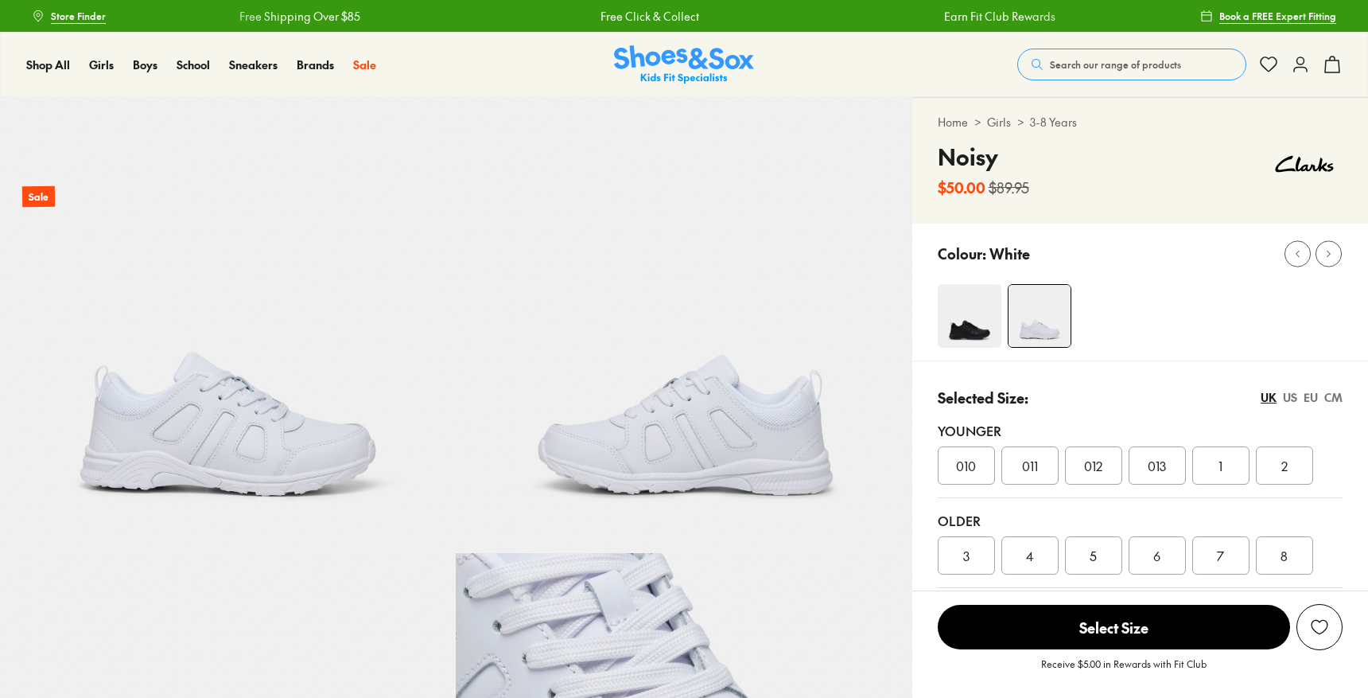
select select "*"
